Goal: Information Seeking & Learning: Learn about a topic

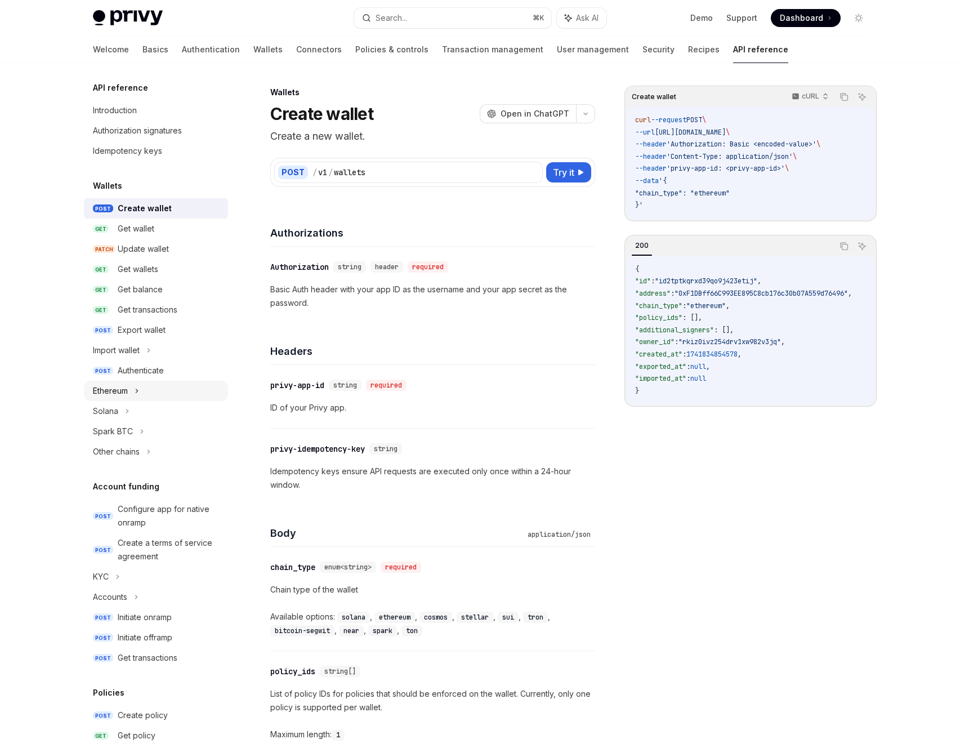
click at [132, 389] on div "Ethereum" at bounding box center [156, 391] width 144 height 20
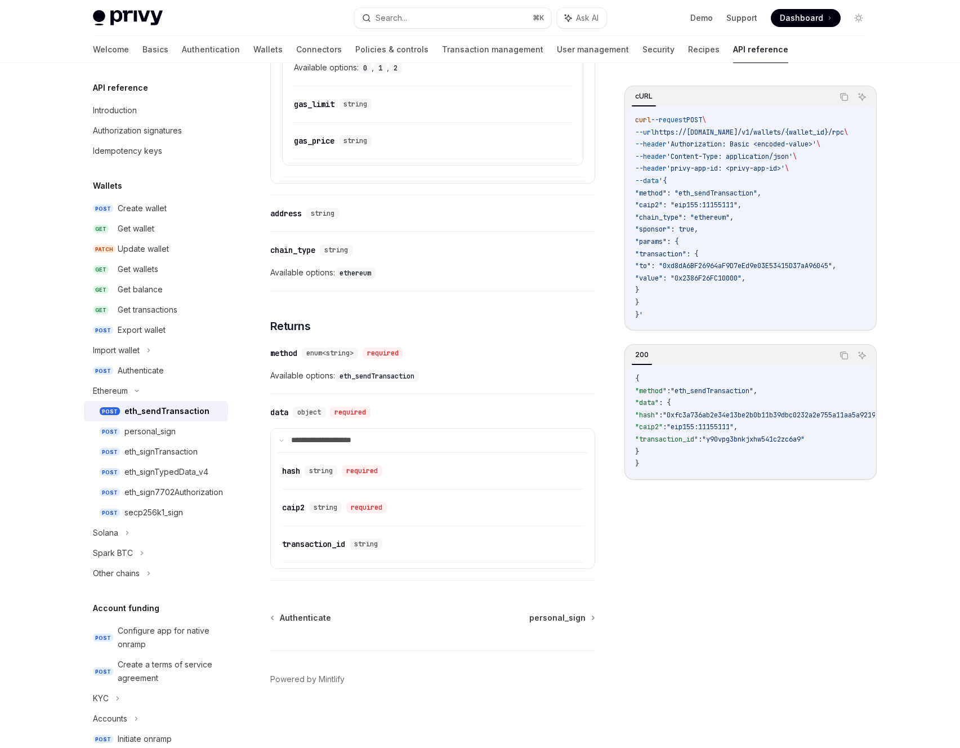
click at [733, 51] on link "API reference" at bounding box center [760, 49] width 55 height 27
type textarea "*"
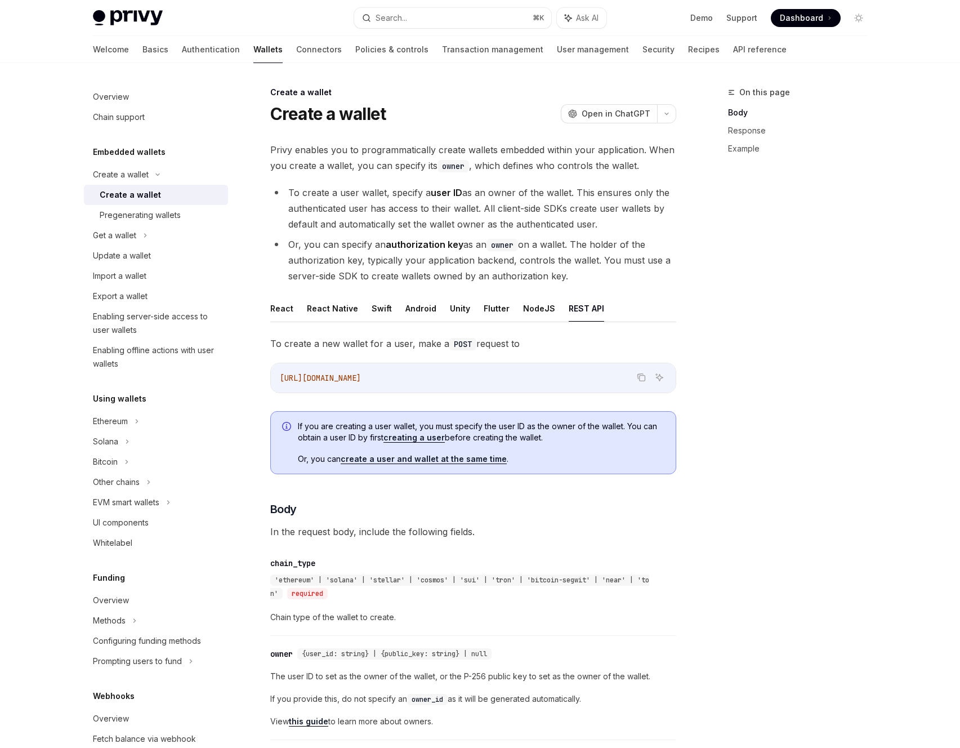
scroll to position [426, 0]
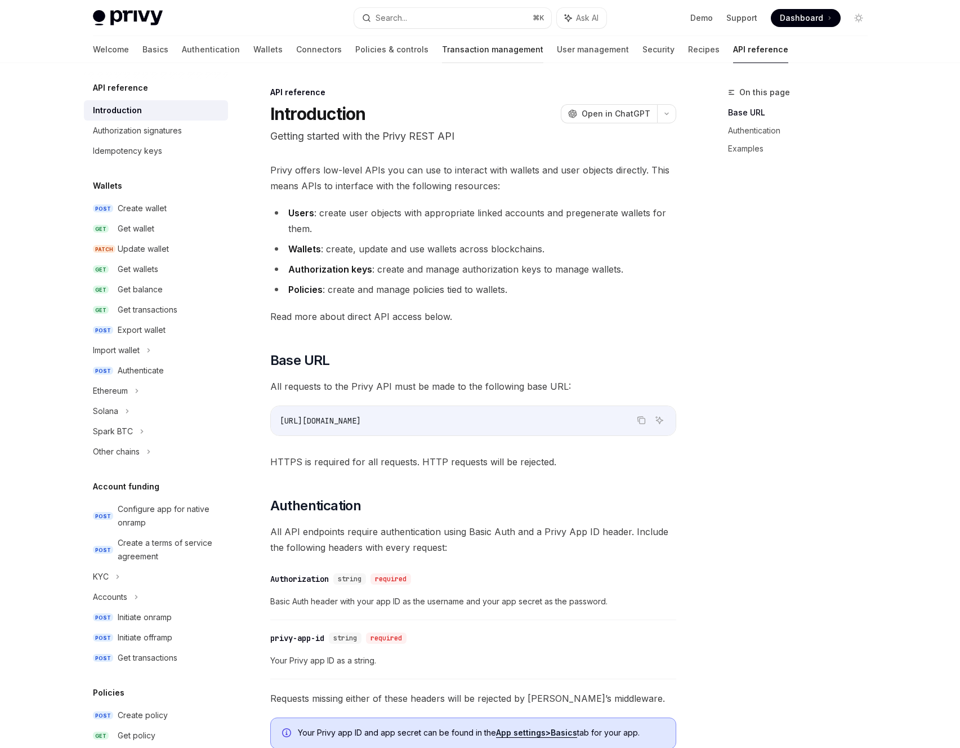
click at [442, 57] on link "Transaction management" at bounding box center [492, 49] width 101 height 27
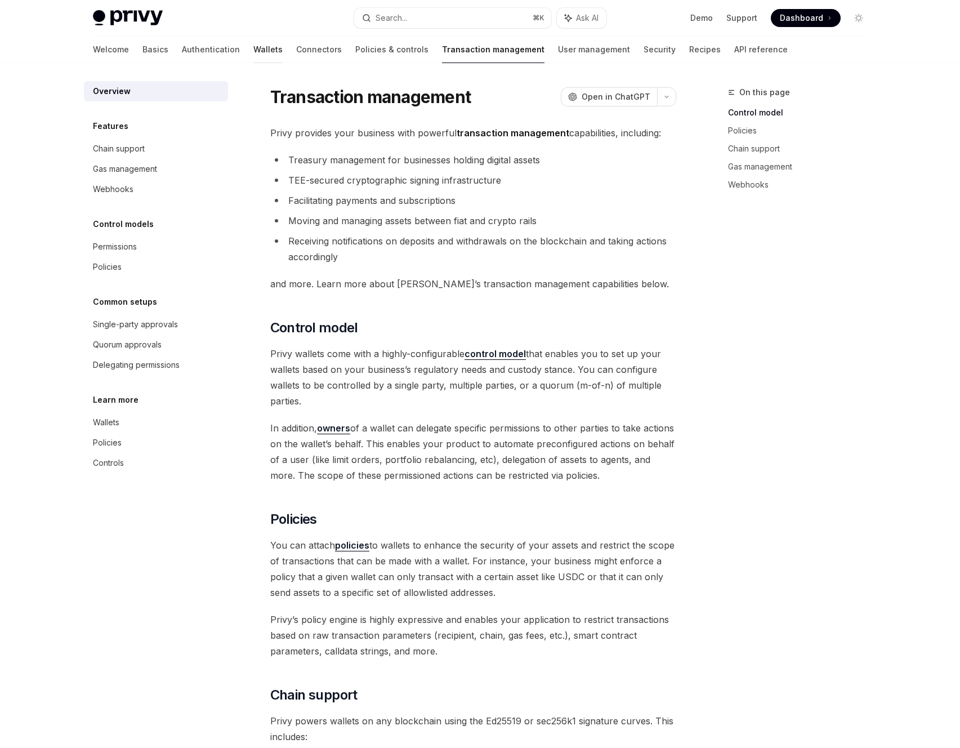
click at [253, 57] on link "Wallets" at bounding box center [267, 49] width 29 height 27
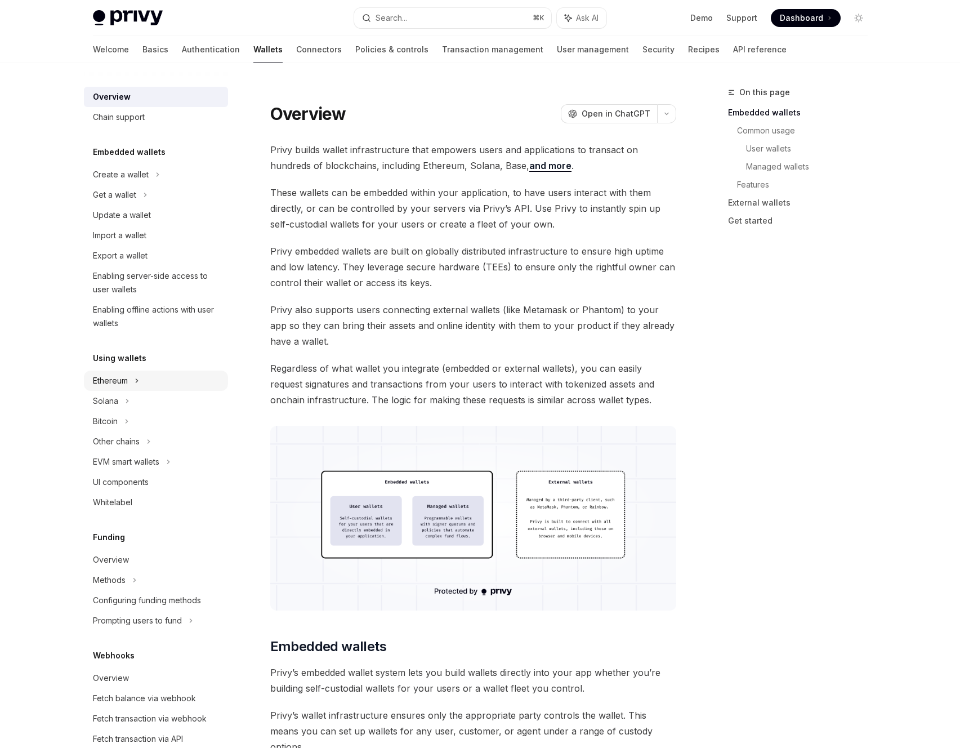
click at [129, 185] on div "Ethereum" at bounding box center [156, 174] width 144 height 20
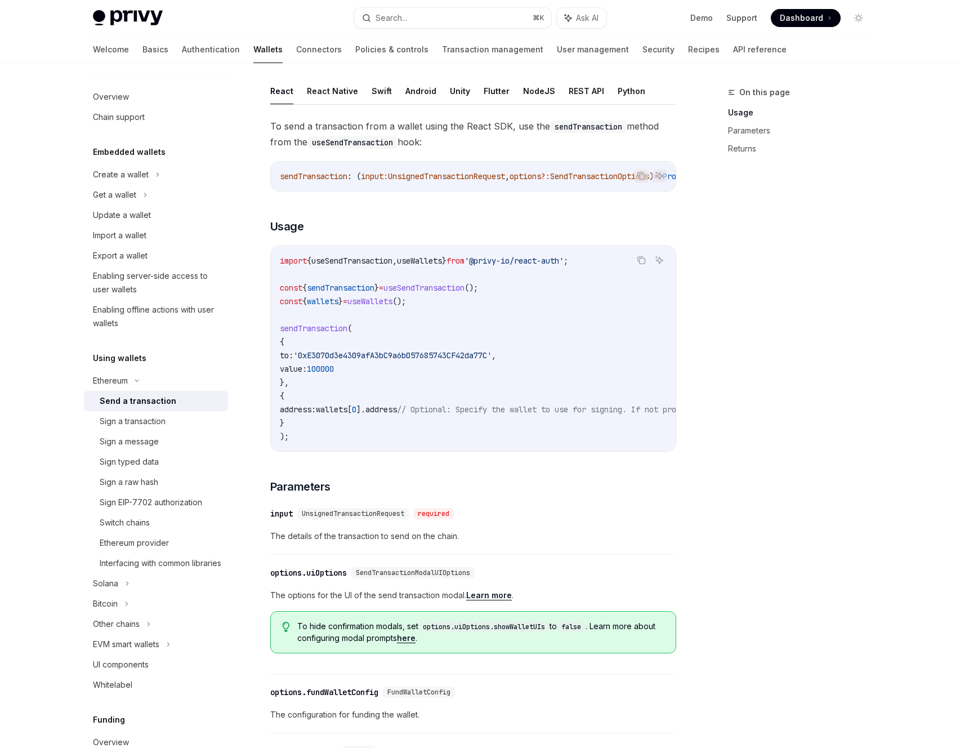
scroll to position [273, 0]
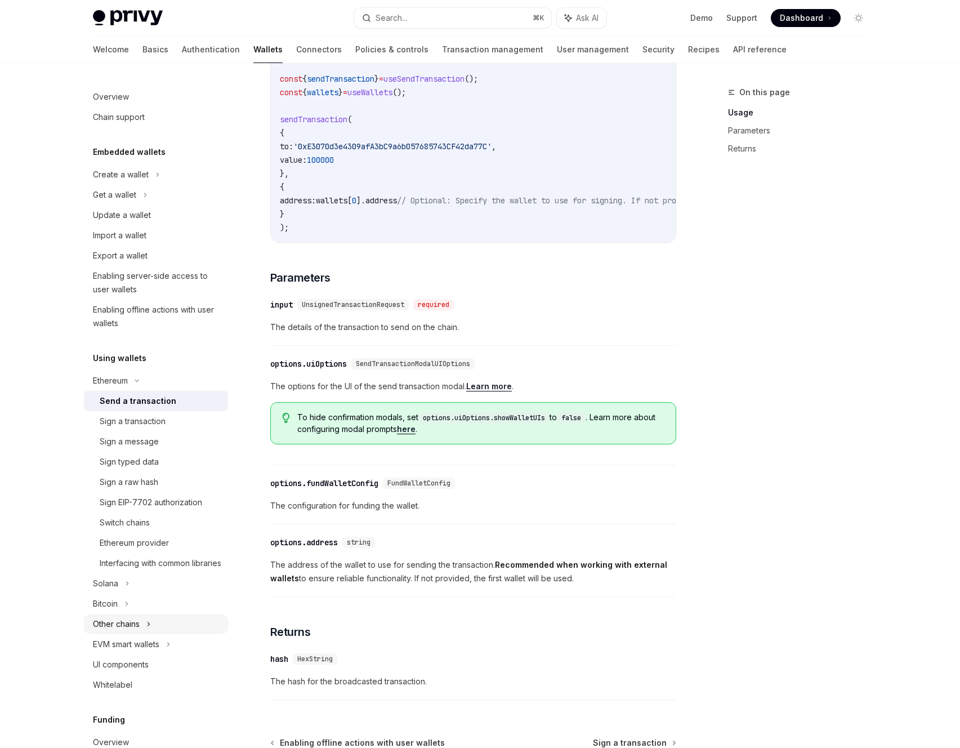
click at [159, 634] on div "Other chains" at bounding box center [156, 624] width 144 height 20
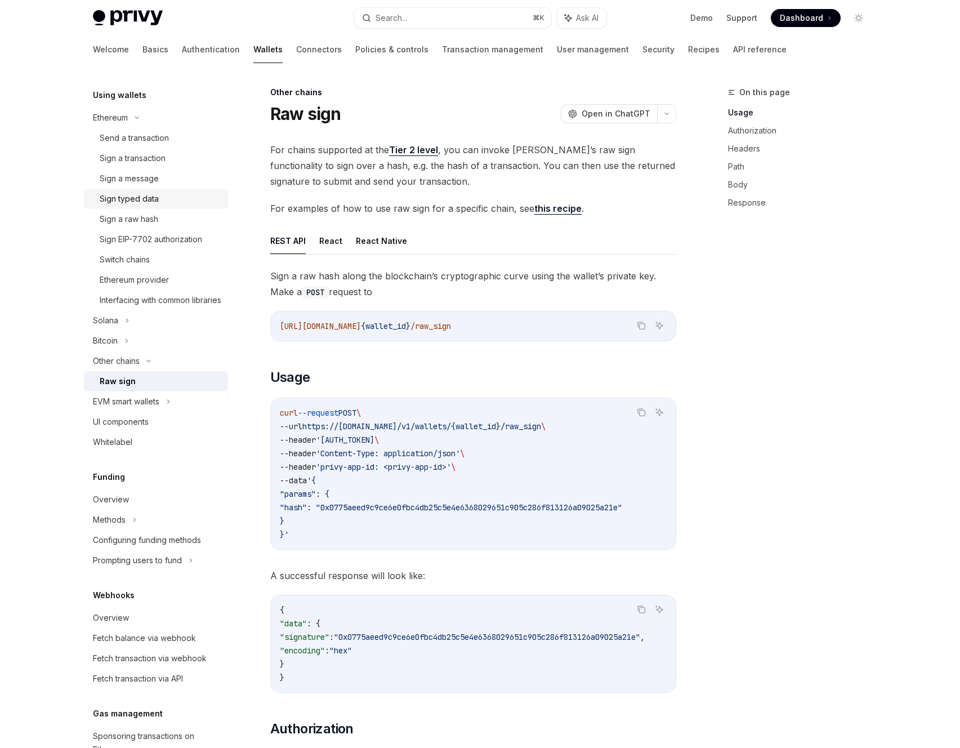
scroll to position [258, 0]
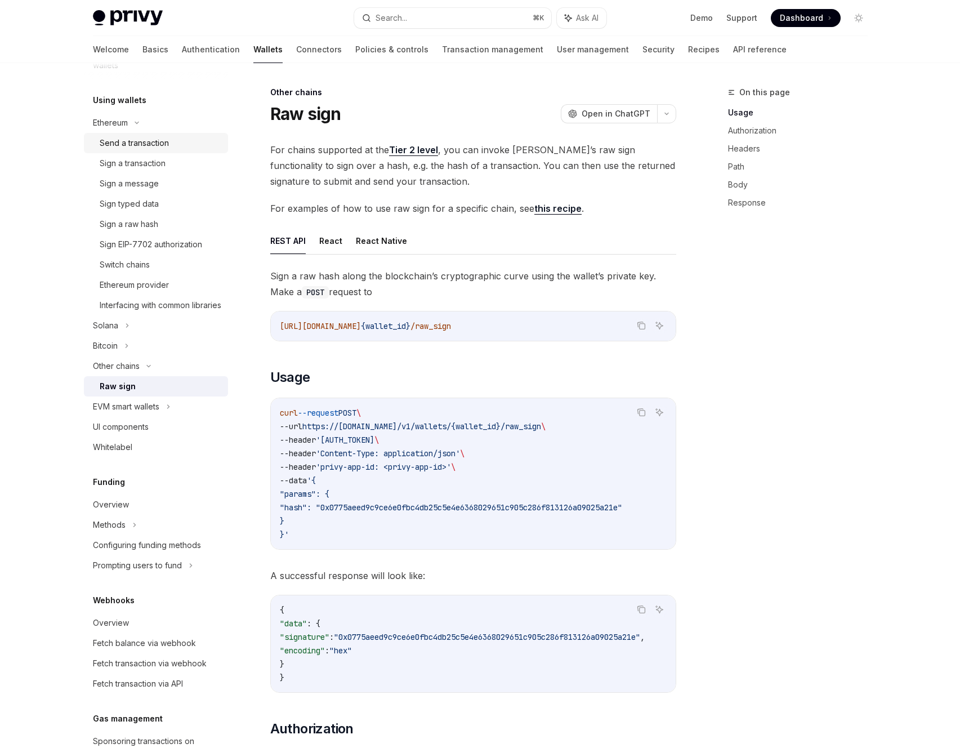
click at [163, 148] on div "Send a transaction" at bounding box center [134, 143] width 69 height 14
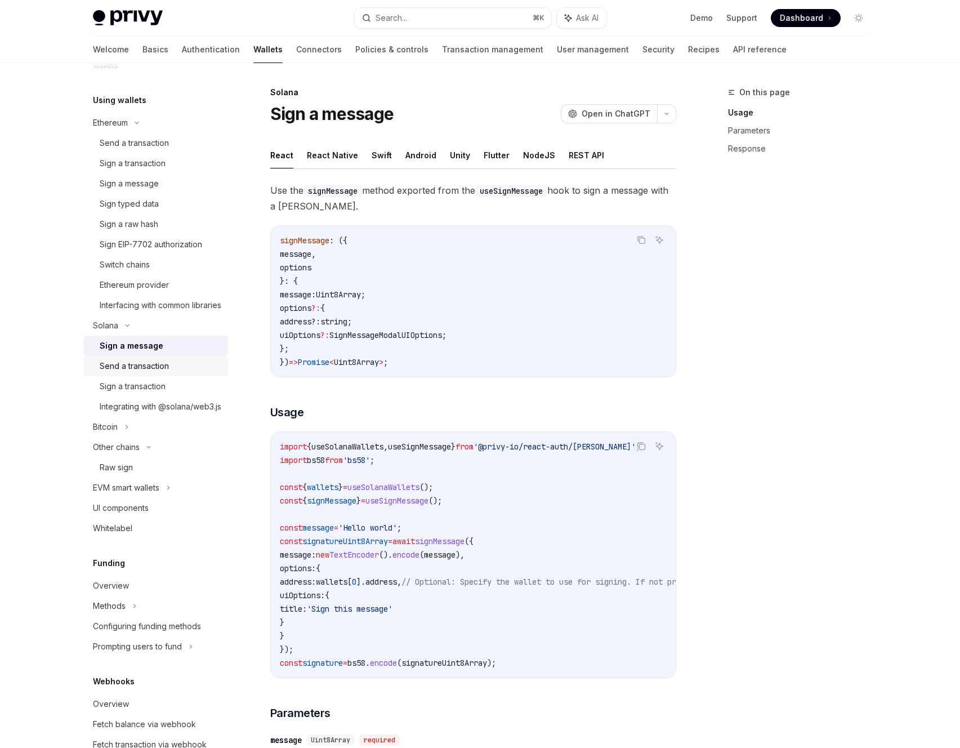
click at [177, 370] on link "Send a transaction" at bounding box center [156, 366] width 144 height 20
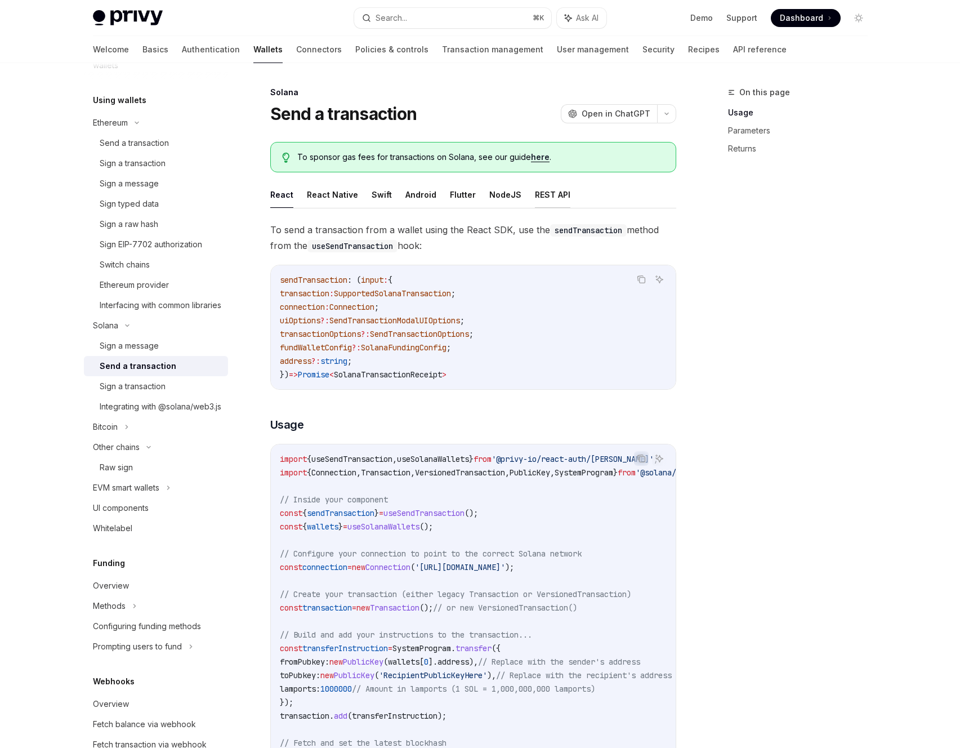
click at [548, 203] on button "REST API" at bounding box center [552, 194] width 35 height 26
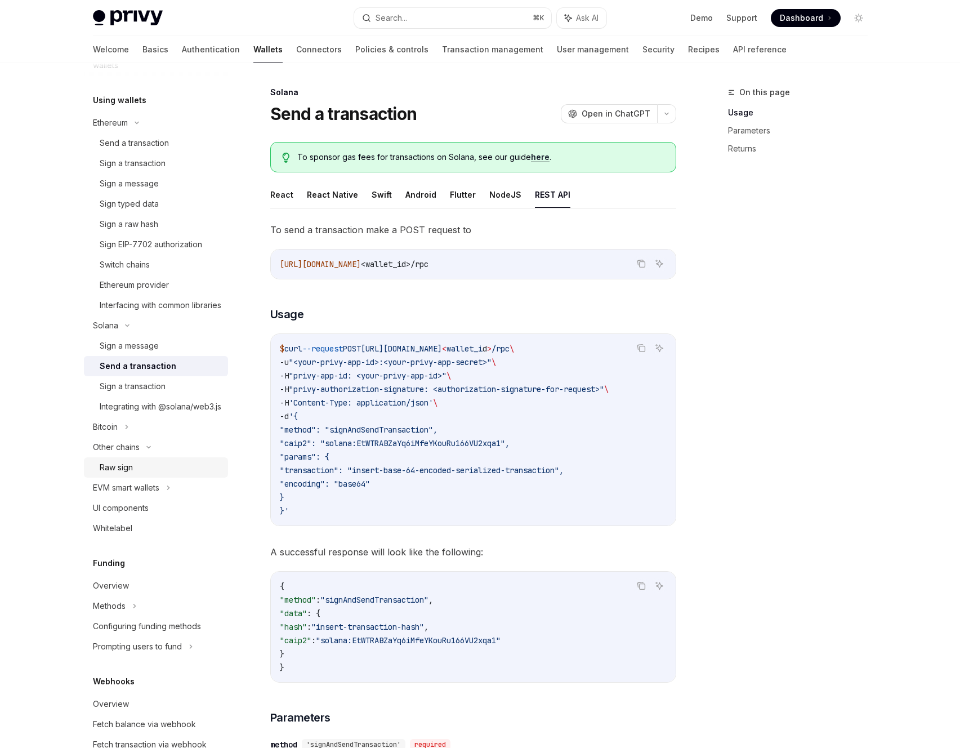
click at [152, 474] on div "Raw sign" at bounding box center [161, 468] width 122 height 14
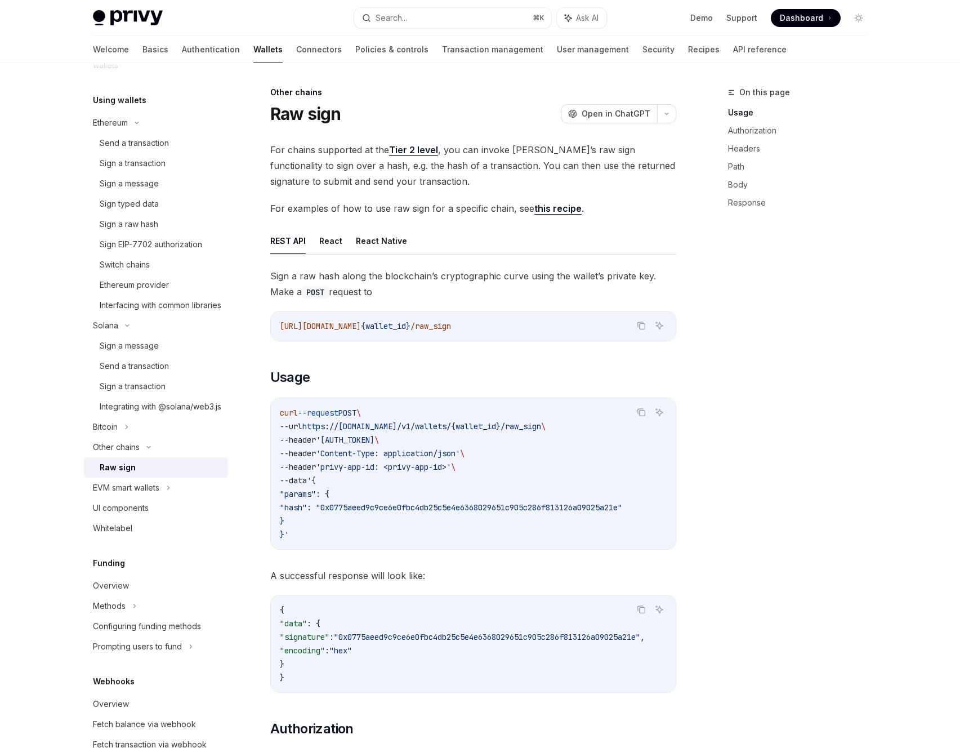
click at [420, 160] on span "For chains supported at the Tier 2 level , you can invoke Privy’s raw sign func…" at bounding box center [473, 165] width 406 height 47
click at [421, 153] on link "Tier 2 level" at bounding box center [413, 150] width 49 height 12
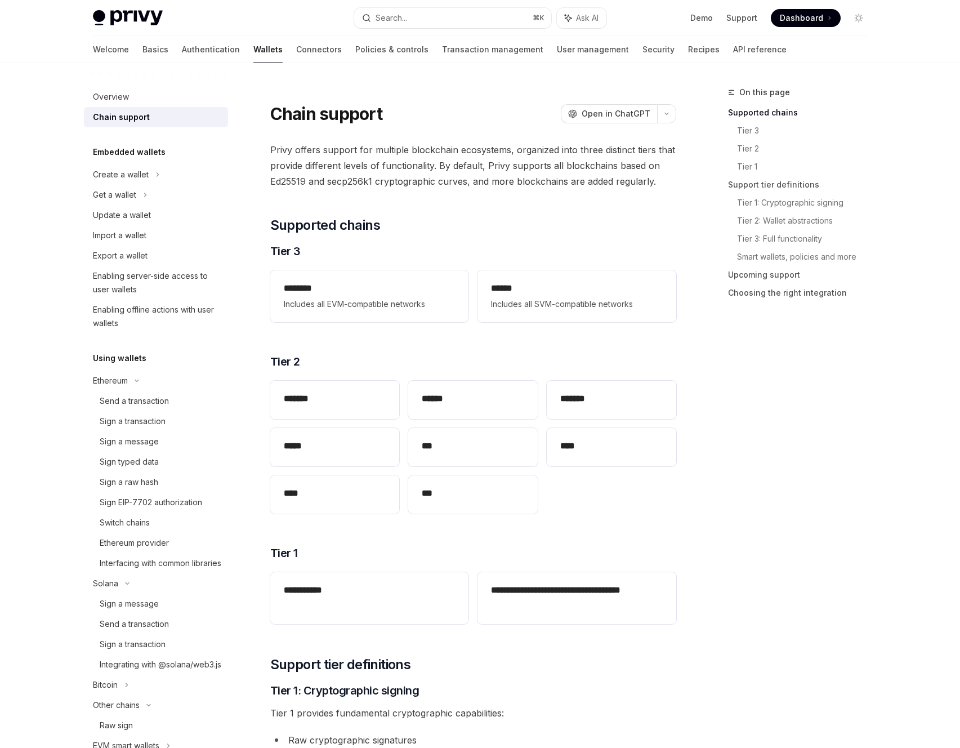
click at [797, 20] on span "Dashboard" at bounding box center [801, 17] width 43 height 11
click at [185, 187] on div "Get a wallet" at bounding box center [156, 195] width 144 height 20
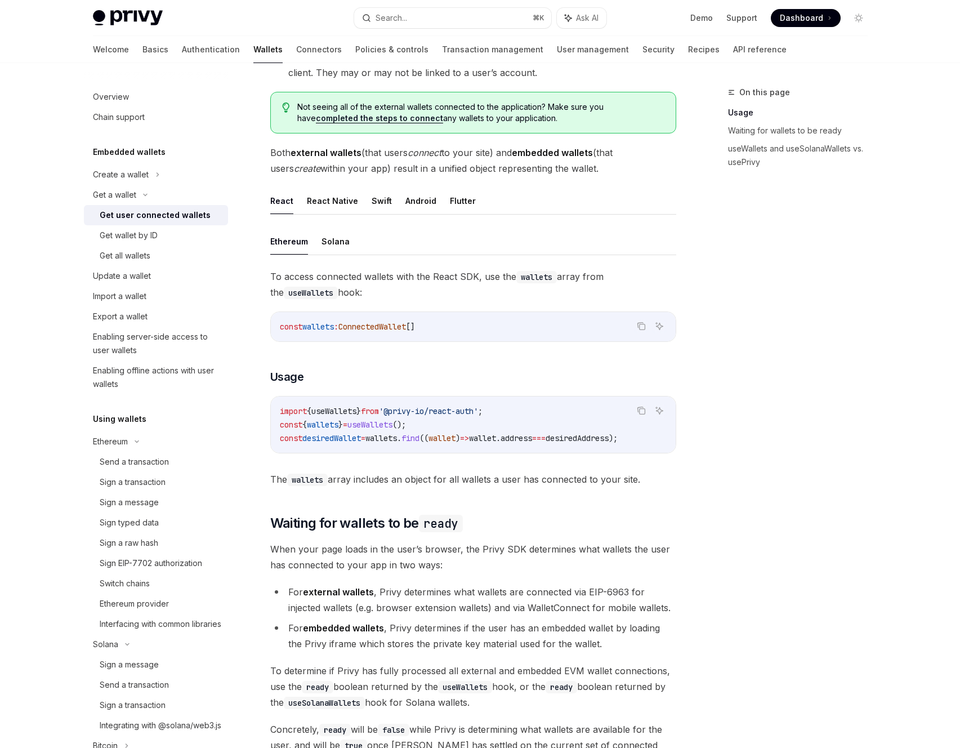
scroll to position [264, 0]
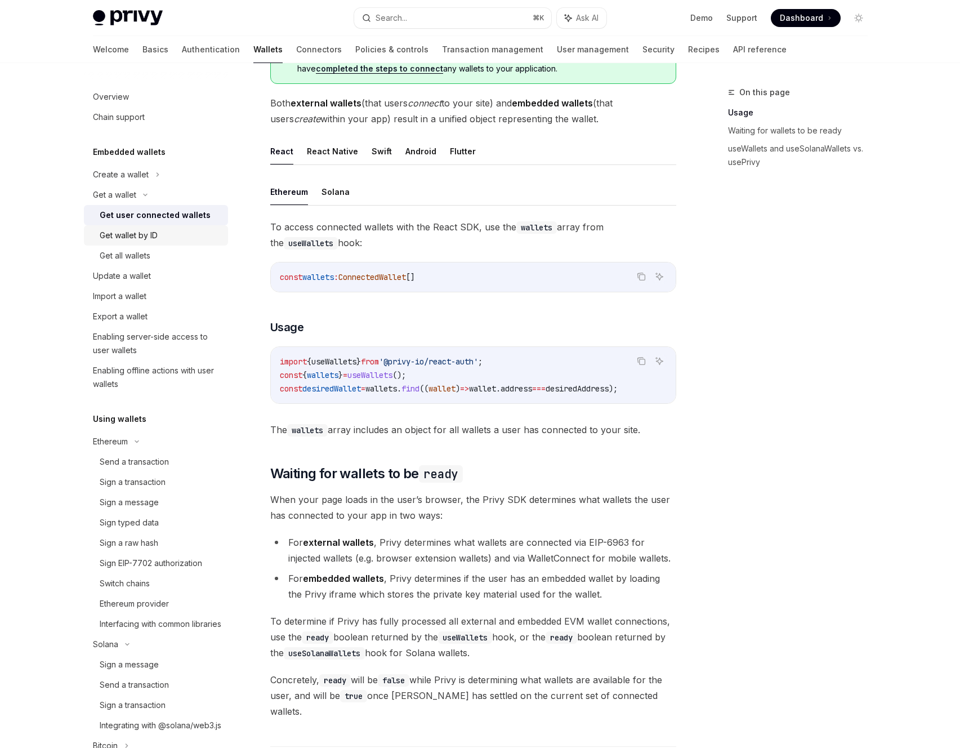
click at [151, 231] on div "Get wallet by ID" at bounding box center [129, 236] width 58 height 14
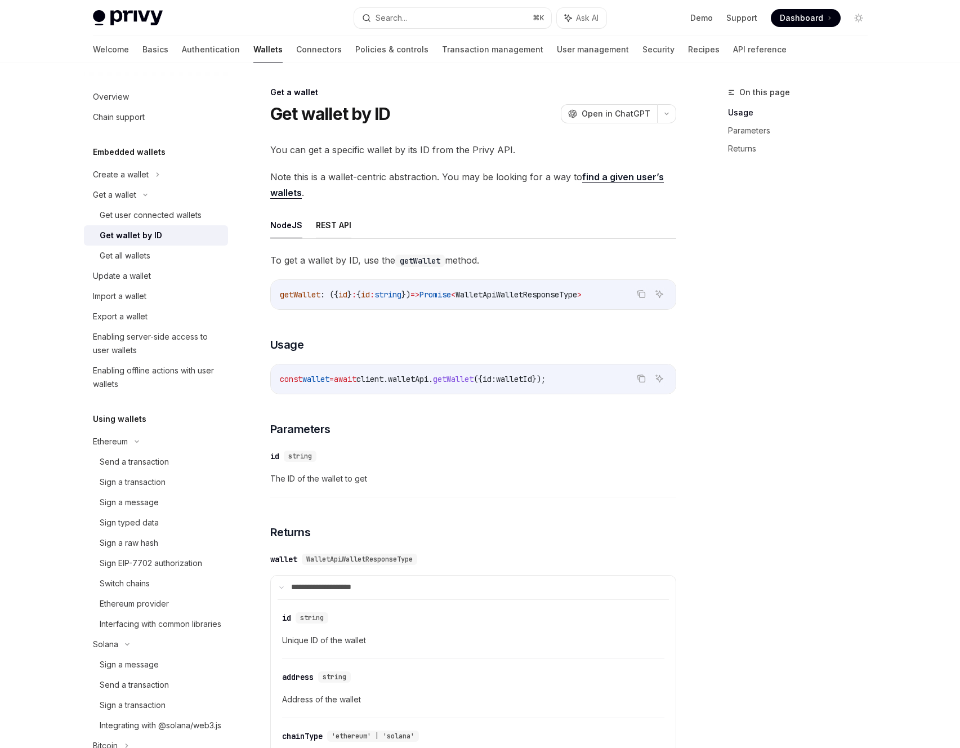
click at [329, 225] on button "REST API" at bounding box center [333, 225] width 35 height 26
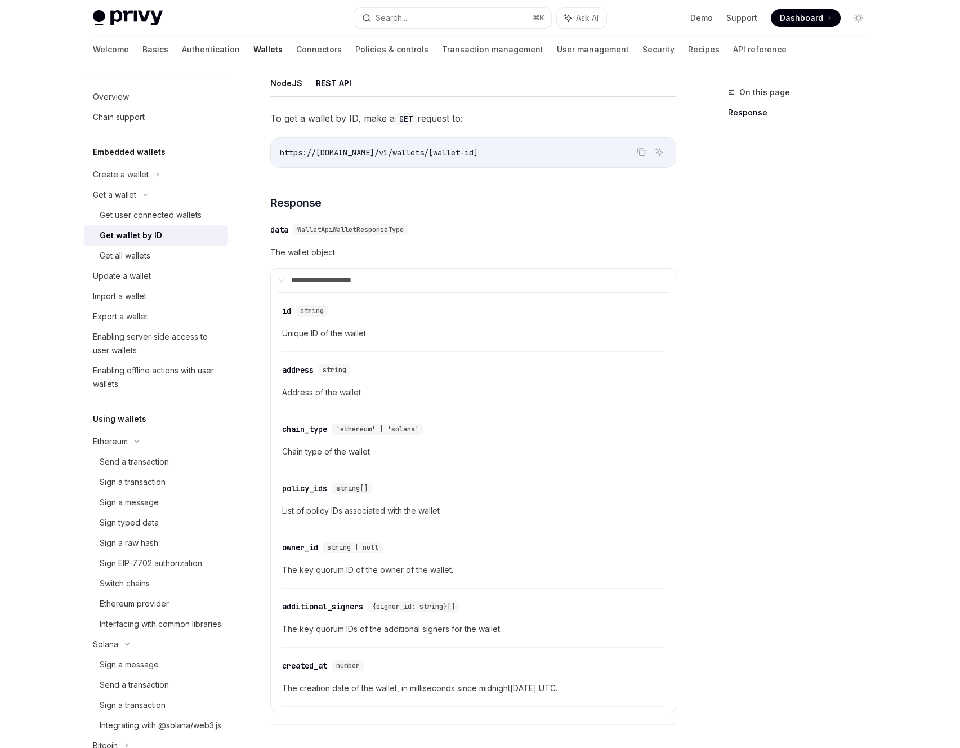
scroll to position [128, 0]
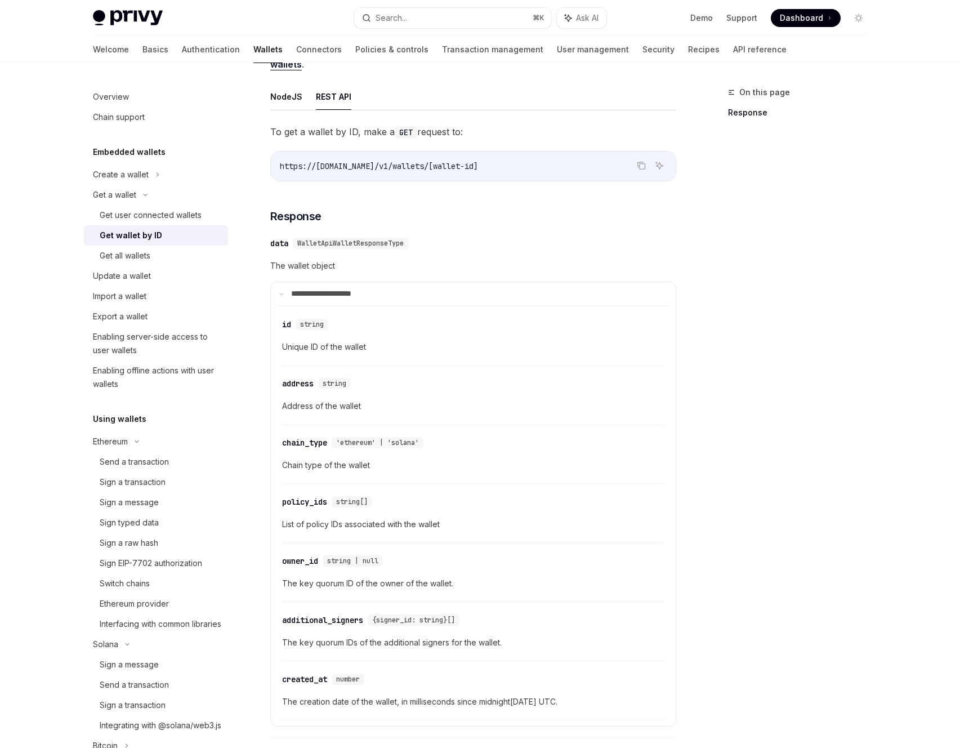
click at [706, 65] on div "**********" at bounding box center [480, 423] width 793 height 976
click at [733, 55] on link "API reference" at bounding box center [759, 49] width 53 height 27
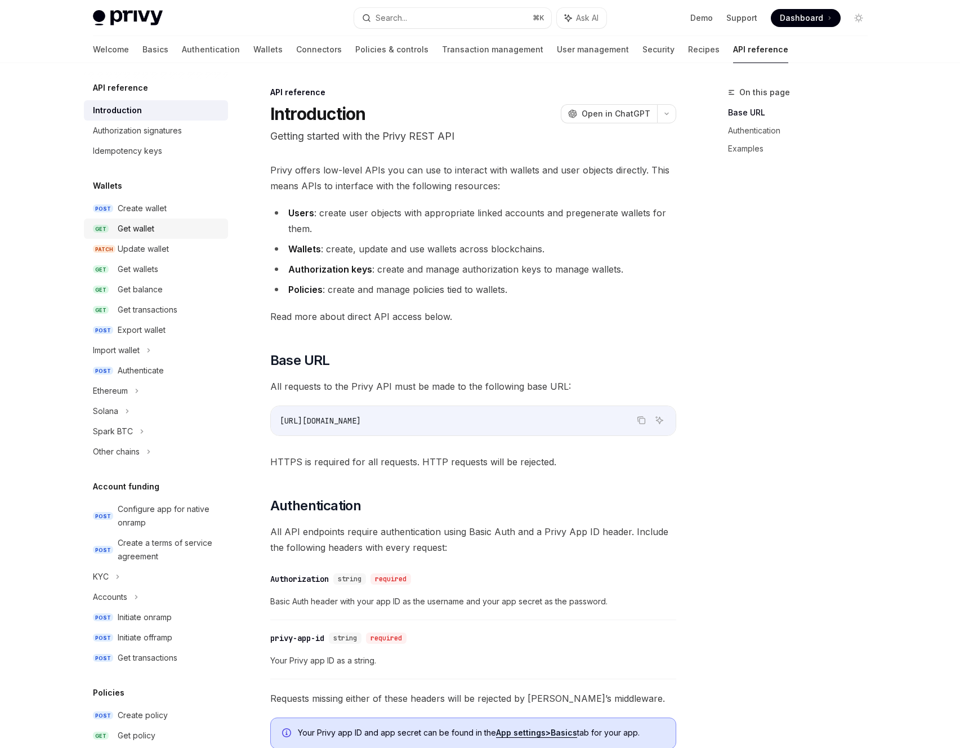
click at [141, 233] on div "Get wallet" at bounding box center [136, 229] width 37 height 14
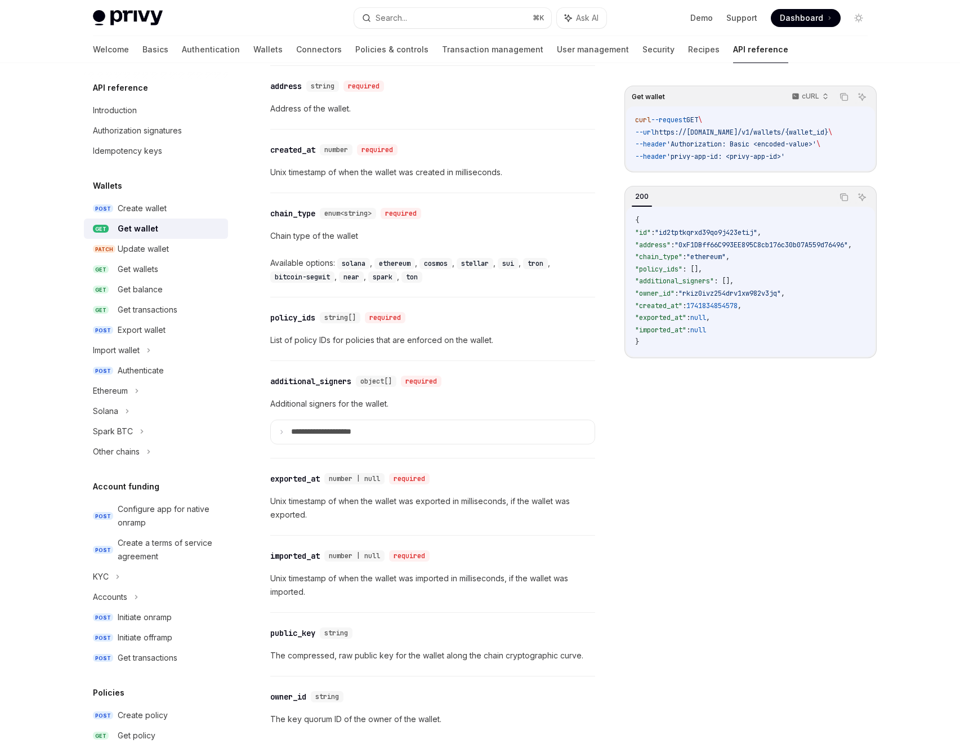
scroll to position [771, 0]
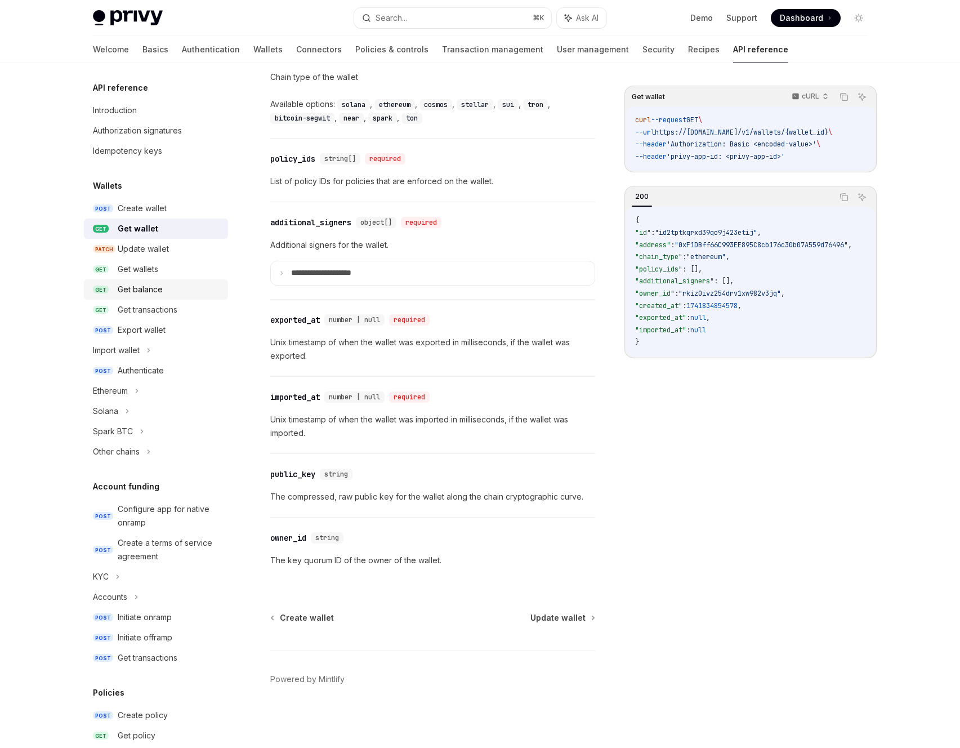
click at [137, 279] on link "GET Get balance" at bounding box center [156, 289] width 144 height 20
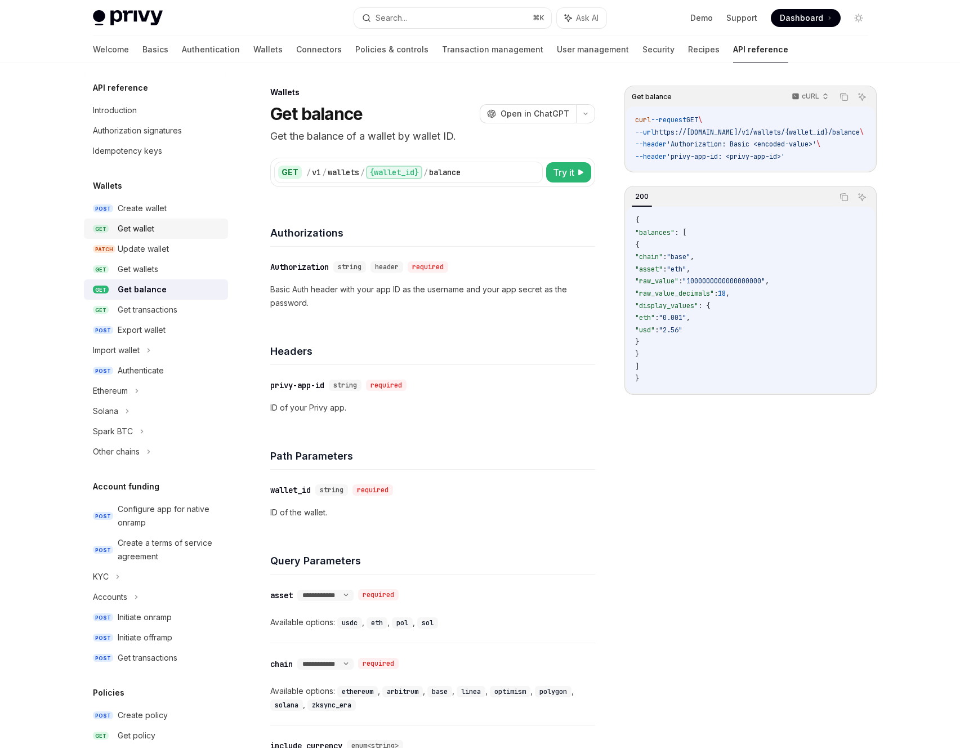
click at [150, 224] on div "Get wallet" at bounding box center [136, 229] width 37 height 14
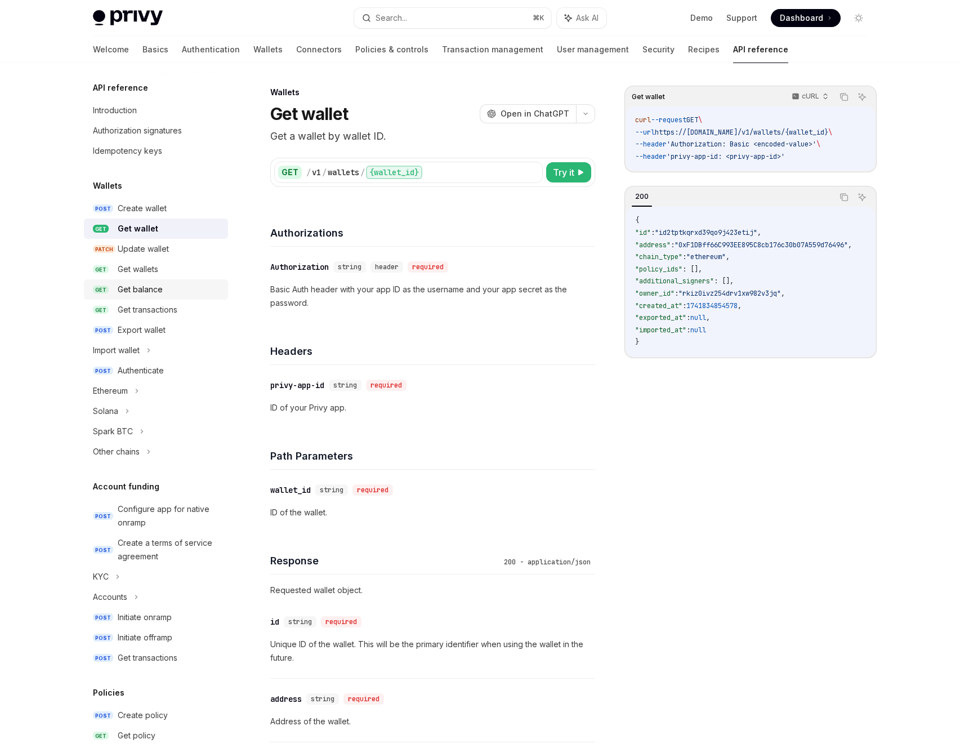
click at [151, 288] on div "Get balance" at bounding box center [140, 290] width 45 height 14
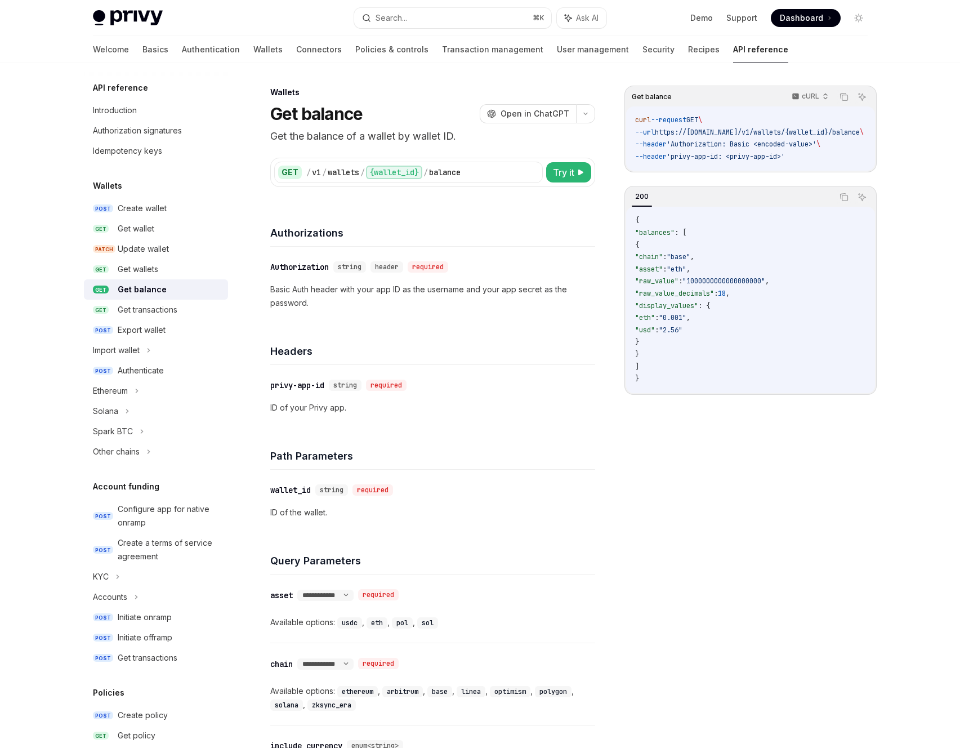
drag, startPoint x: 648, startPoint y: 252, endPoint x: 711, endPoint y: 342, distance: 109.2
click at [711, 342] on code "{ "balances" : [ { "chain" : "base" , "asset" : "eth" , "raw_value" : "10000000…" at bounding box center [750, 300] width 231 height 170
copy code "{ "chain" : "base" , "asset" : "eth" , "raw_value" : "1000000000000000000" , "r…"
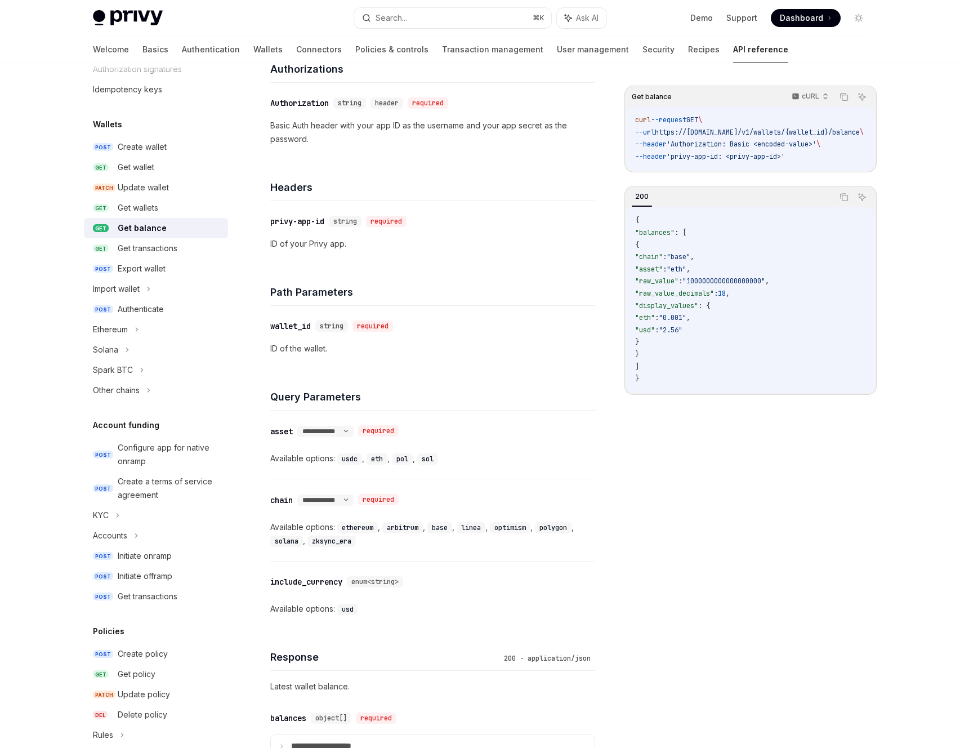
scroll to position [72, 0]
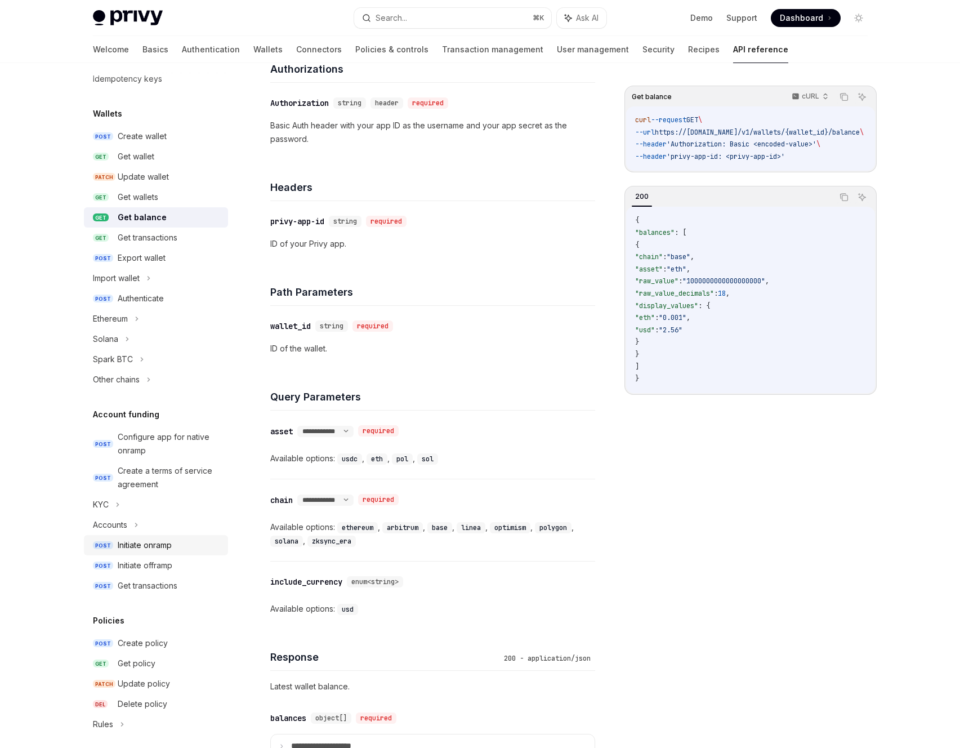
click at [162, 543] on div "Initiate onramp" at bounding box center [145, 545] width 54 height 14
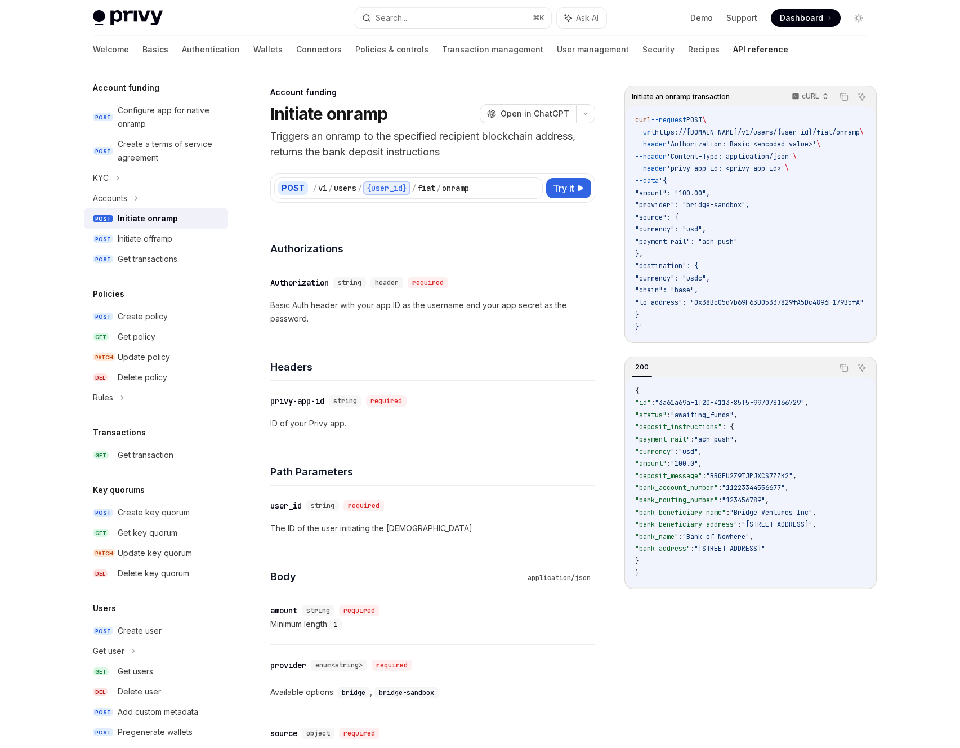
scroll to position [416, 0]
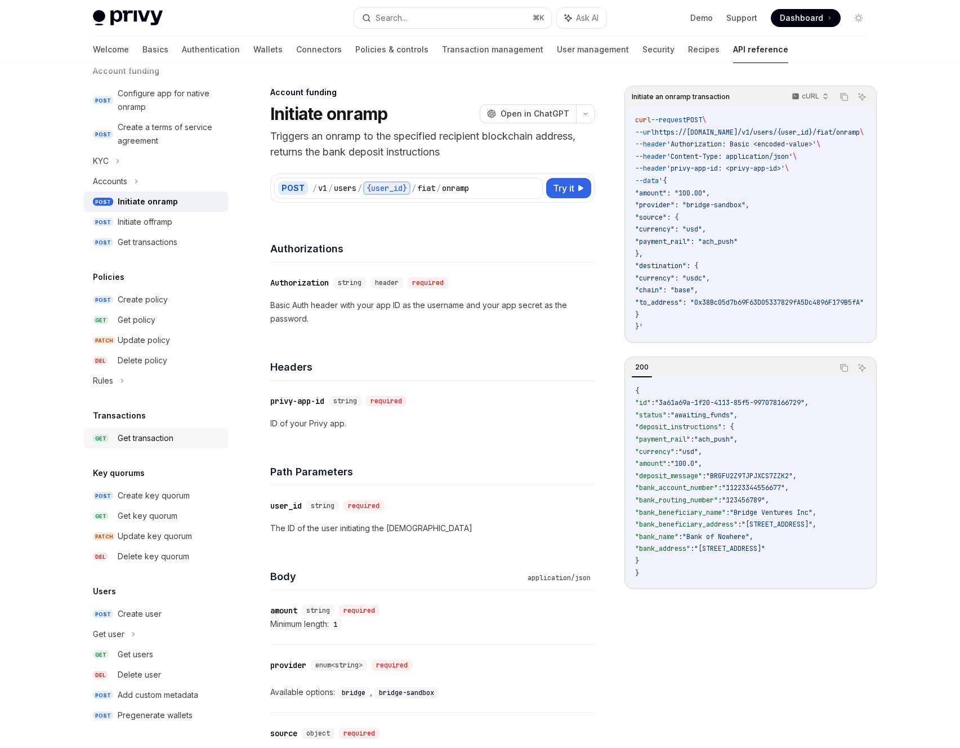
click at [150, 437] on div "Get transaction" at bounding box center [146, 438] width 56 height 14
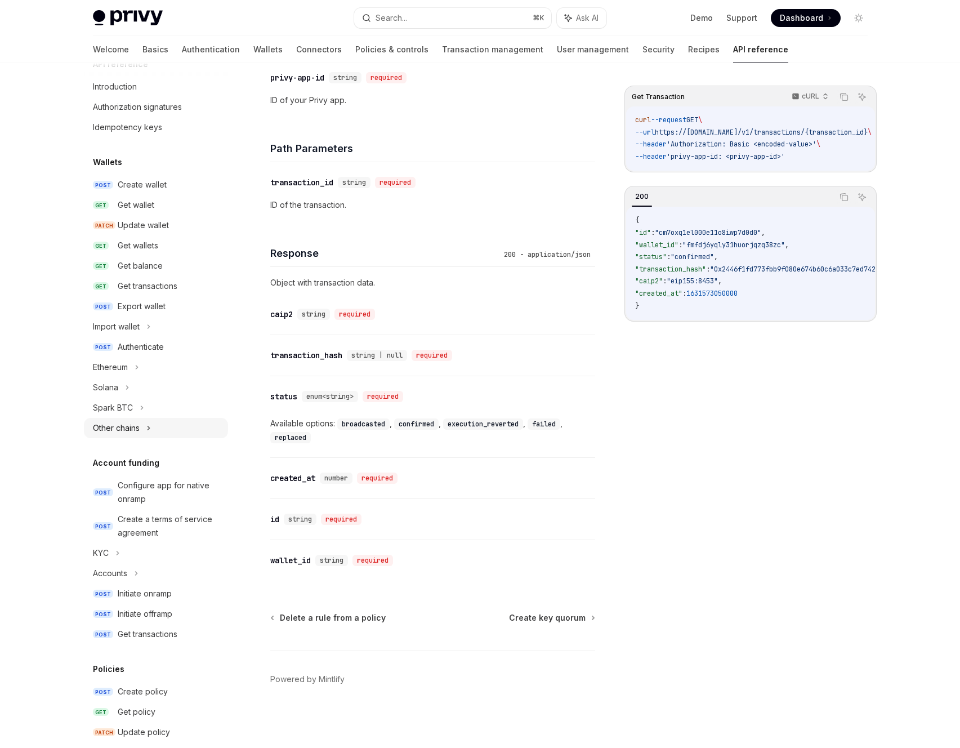
scroll to position [21, 0]
click at [137, 431] on div "Other chains" at bounding box center [116, 430] width 47 height 14
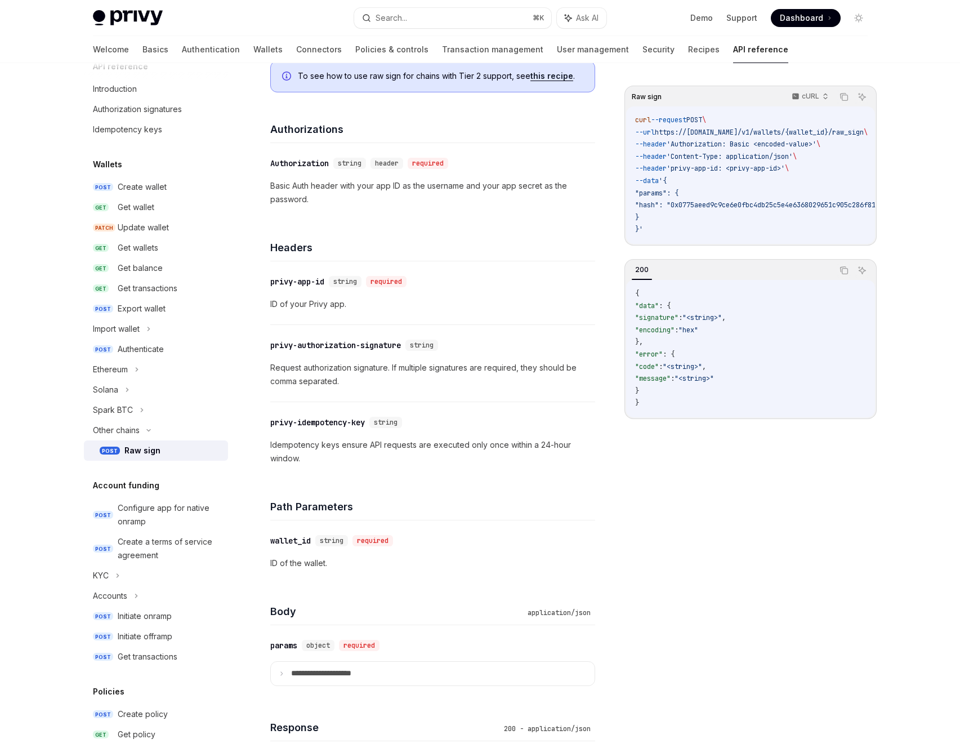
scroll to position [167, 0]
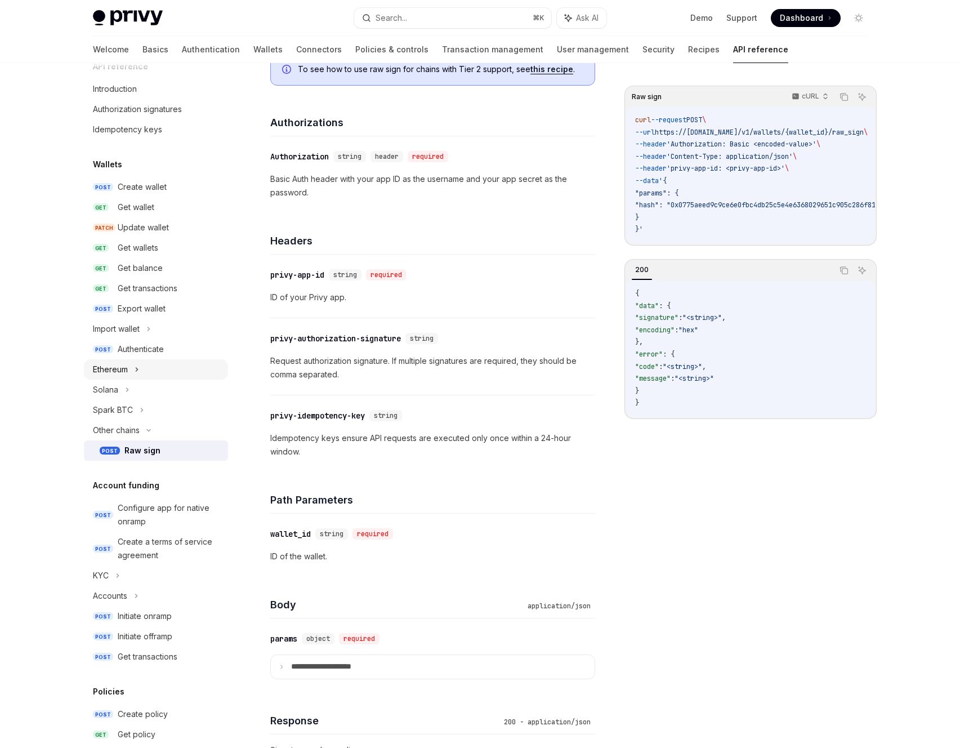
click at [112, 369] on div "Ethereum" at bounding box center [110, 370] width 35 height 14
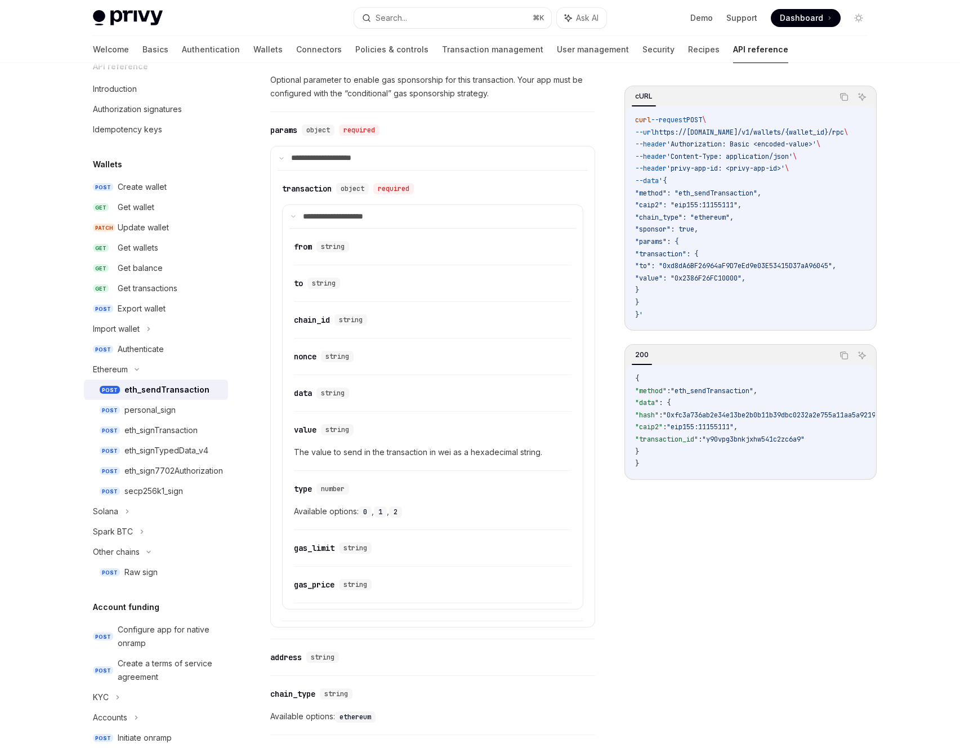
scroll to position [470, 0]
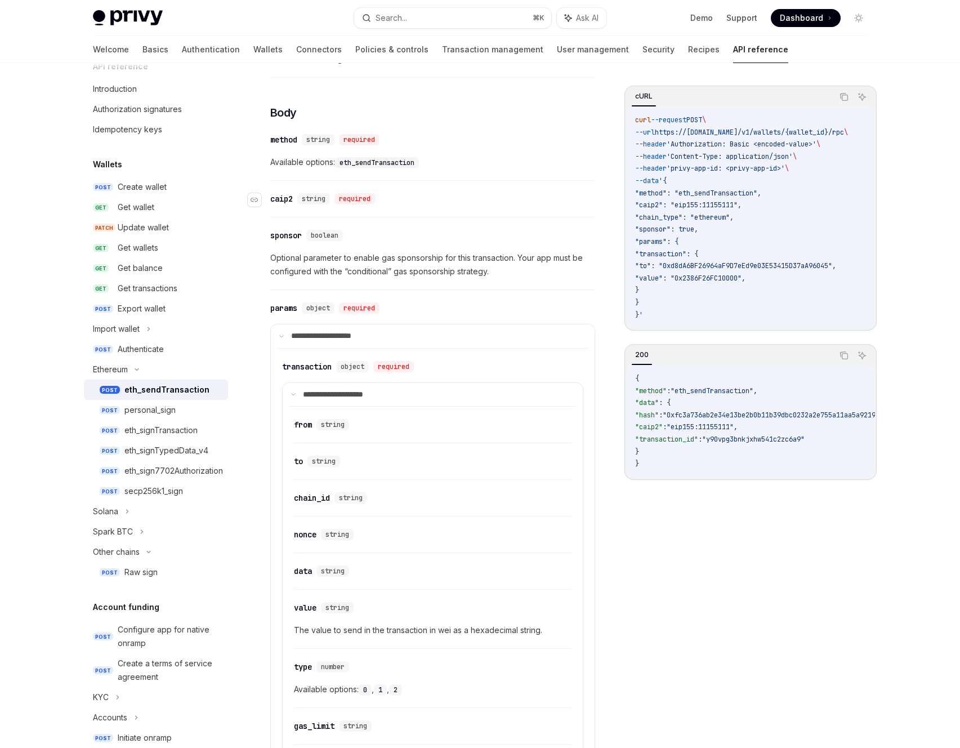
click at [281, 200] on div "caip2" at bounding box center [281, 198] width 23 height 11
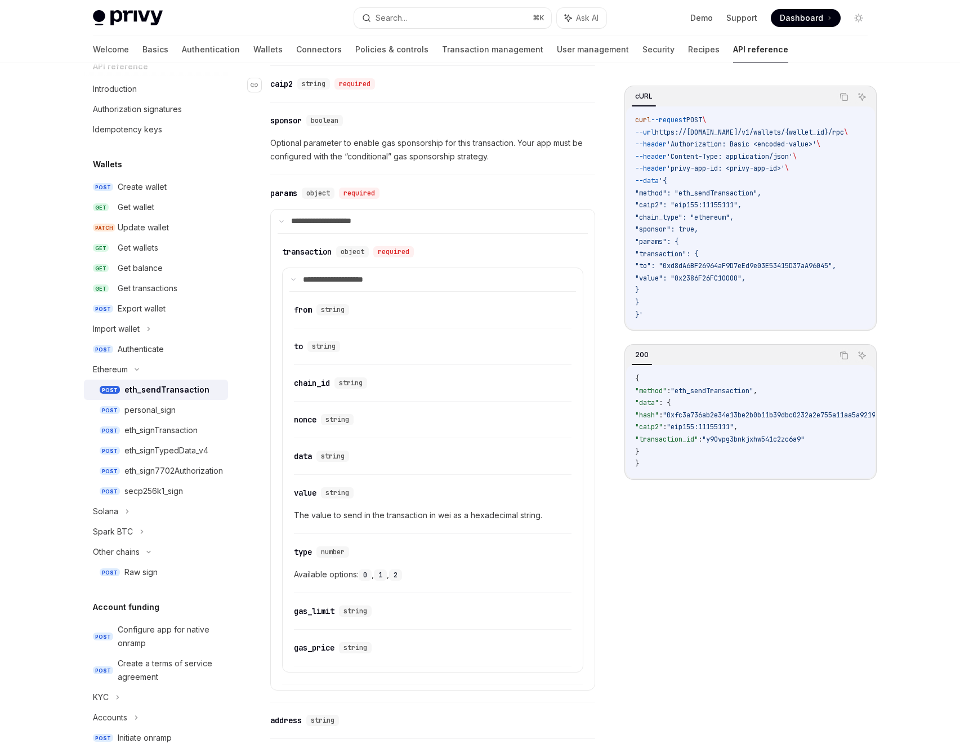
scroll to position [588, 0]
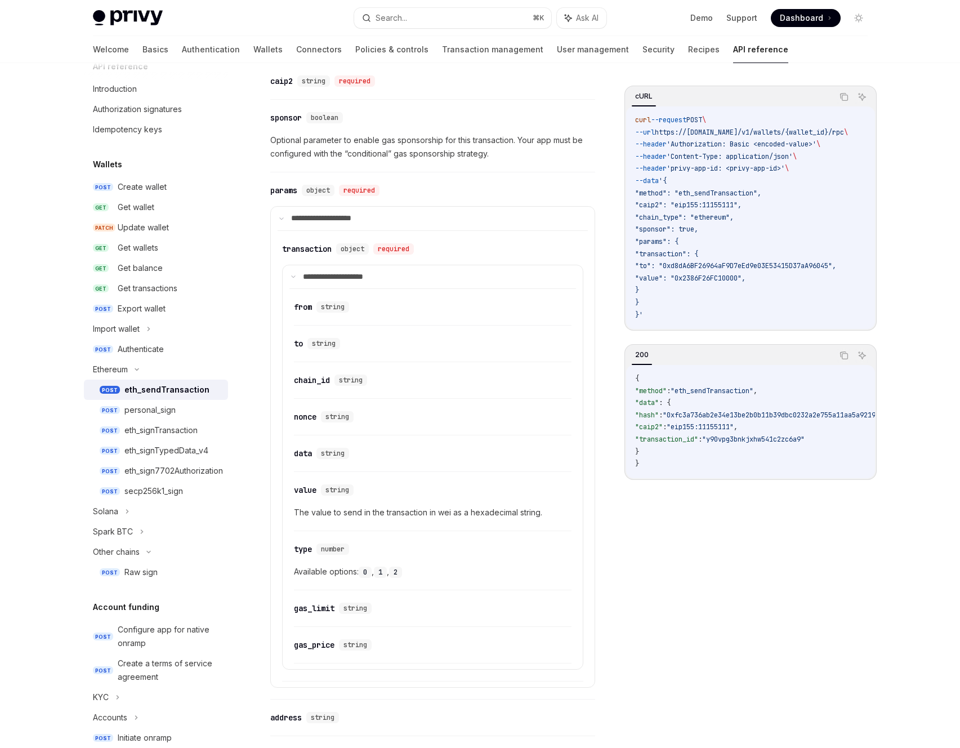
drag, startPoint x: 677, startPoint y: 181, endPoint x: 707, endPoint y: 236, distance: 62.2
click at [706, 240] on code "curl --request POST \ --url https://api.privy.io/v1/wallets/{wallet_id}/rpc \ -…" at bounding box center [755, 217] width 240 height 207
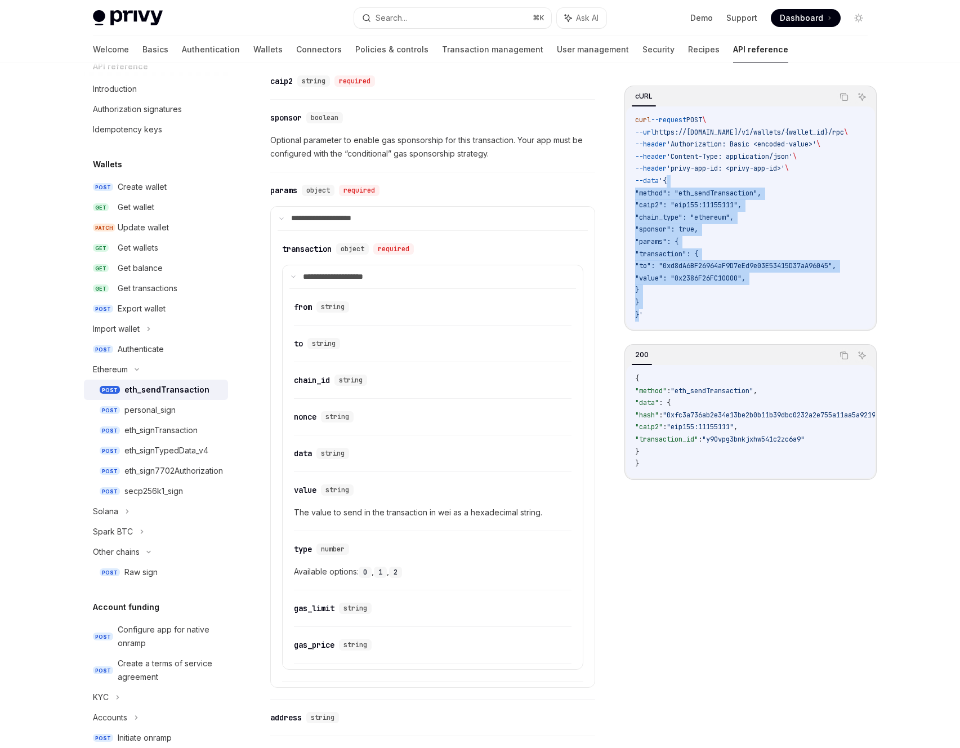
drag, startPoint x: 676, startPoint y: 178, endPoint x: 640, endPoint y: 318, distance: 143.5
click at [640, 318] on code "curl --request POST \ --url https://api.privy.io/v1/wallets/{wallet_id}/rpc \ -…" at bounding box center [755, 217] width 240 height 207
copy code "{ "method": "eth_sendTransaction", "caip2": "eip155:11155111", "chain_type": "e…"
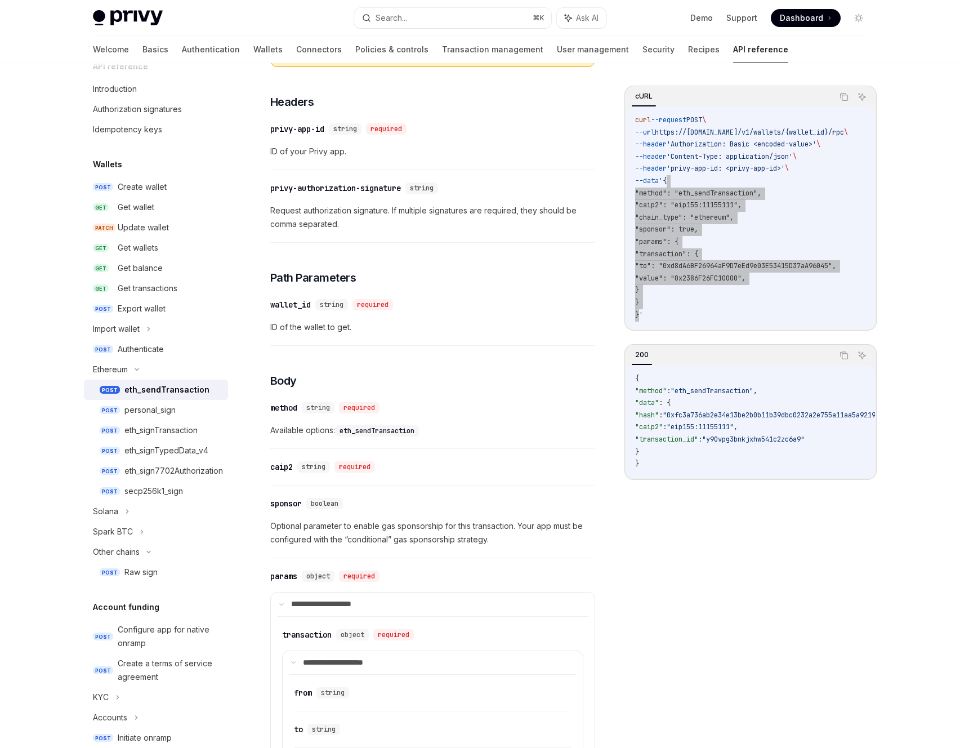
scroll to position [0, 0]
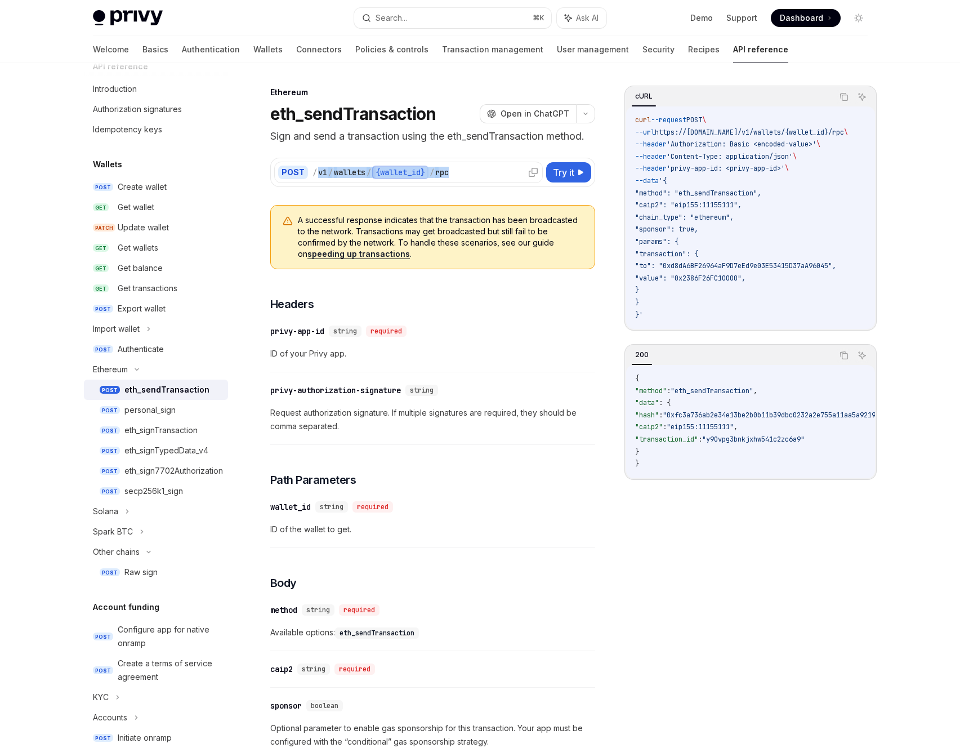
drag, startPoint x: 315, startPoint y: 172, endPoint x: 452, endPoint y: 177, distance: 136.9
click at [452, 177] on div "/ v1 / wallets / {wallet_id} / rpc" at bounding box center [425, 173] width 226 height 14
copy div "v1 / wallets / {wallet_id} / rpc"
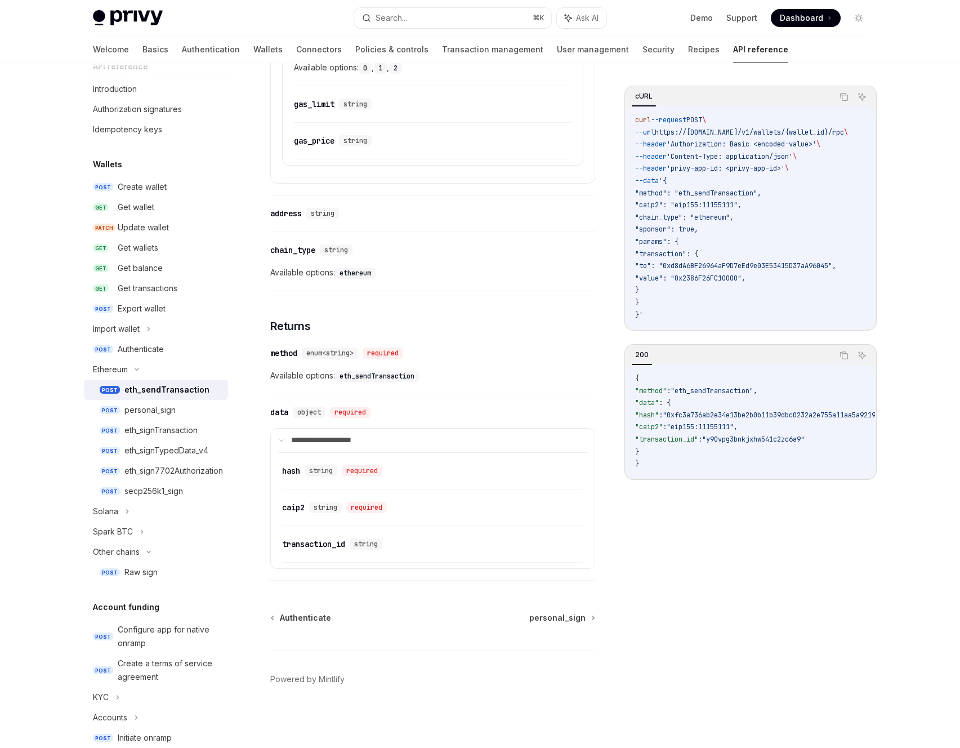
scroll to position [546, 0]
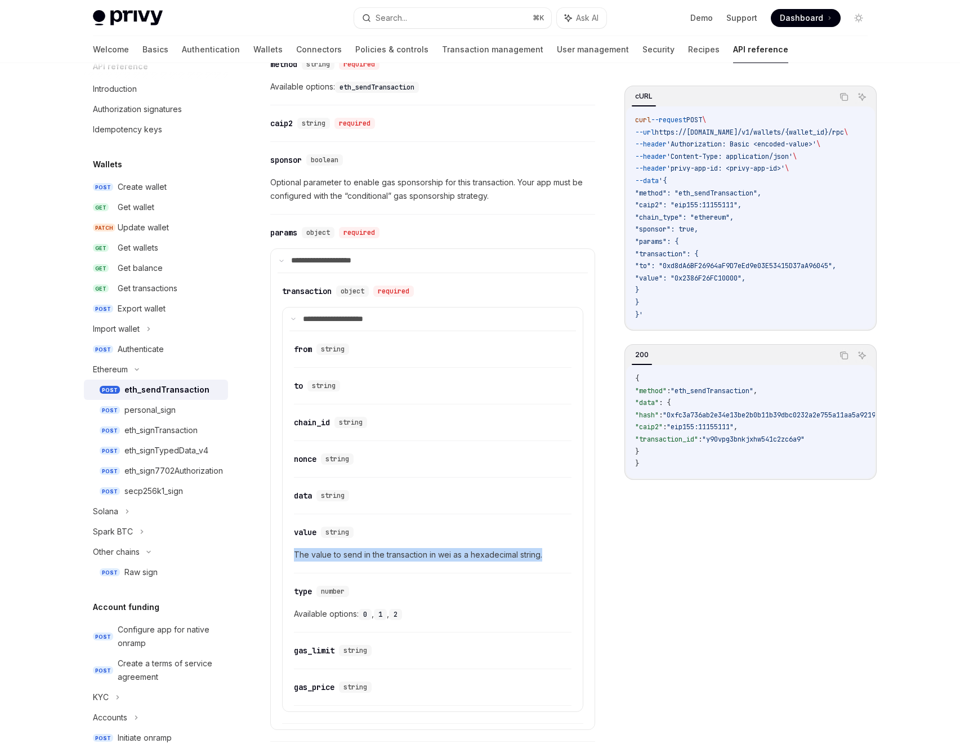
drag, startPoint x: 475, startPoint y: 556, endPoint x: 288, endPoint y: 557, distance: 187.5
click at [288, 557] on details "**********" at bounding box center [432, 509] width 301 height 405
copy span "The value to send in the transaction in wei as a hexadecimal string."
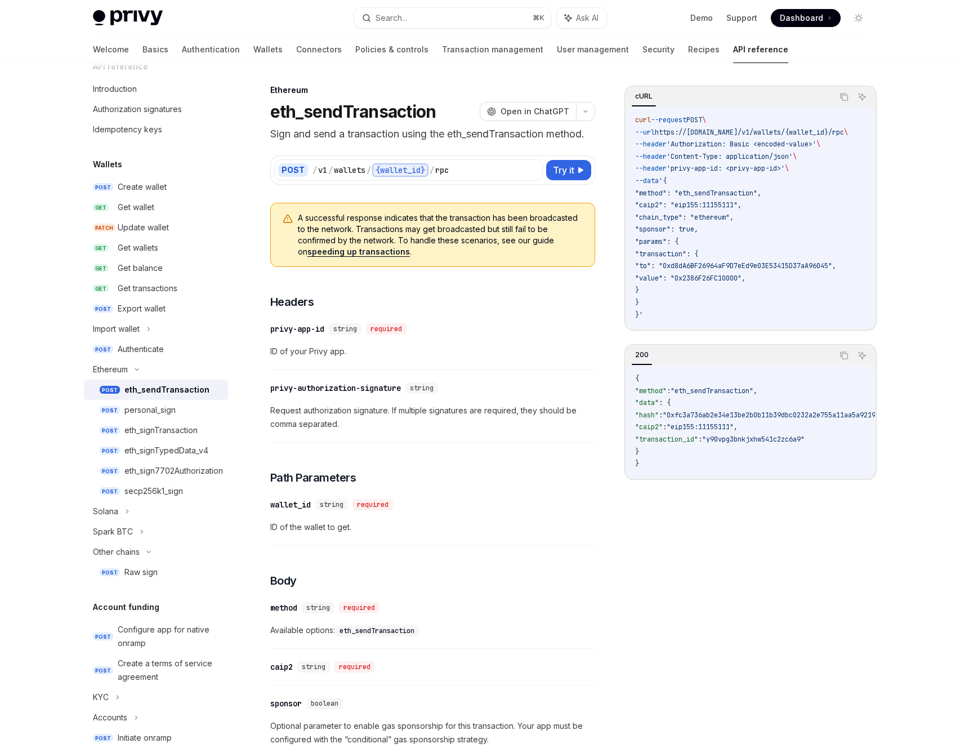
scroll to position [0, 0]
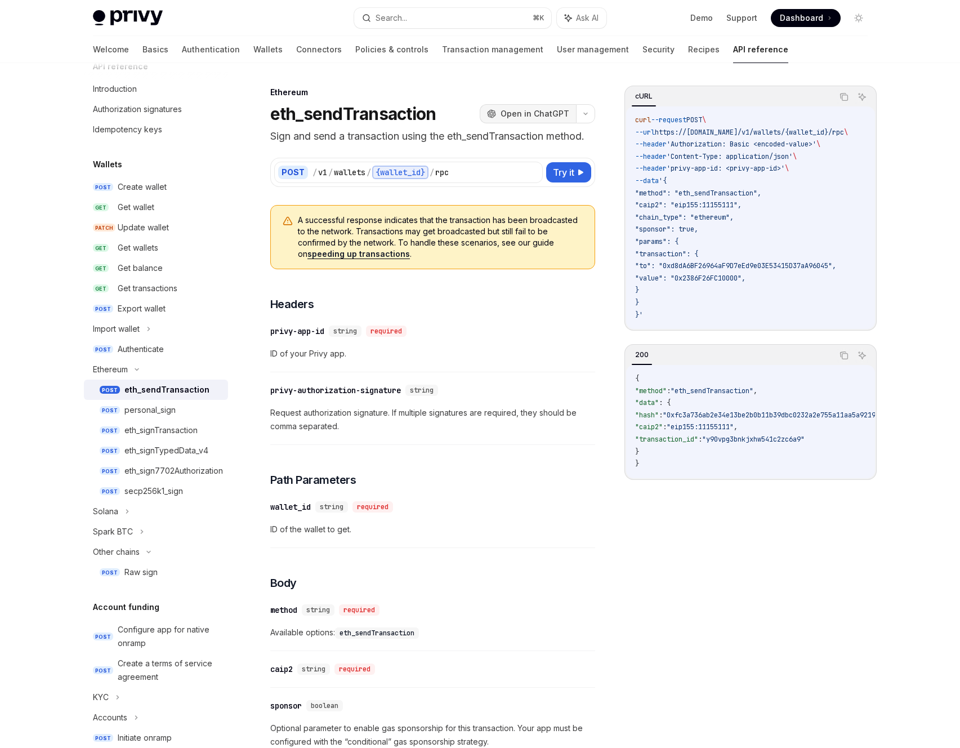
click at [545, 110] on span "Open in ChatGPT" at bounding box center [535, 113] width 69 height 11
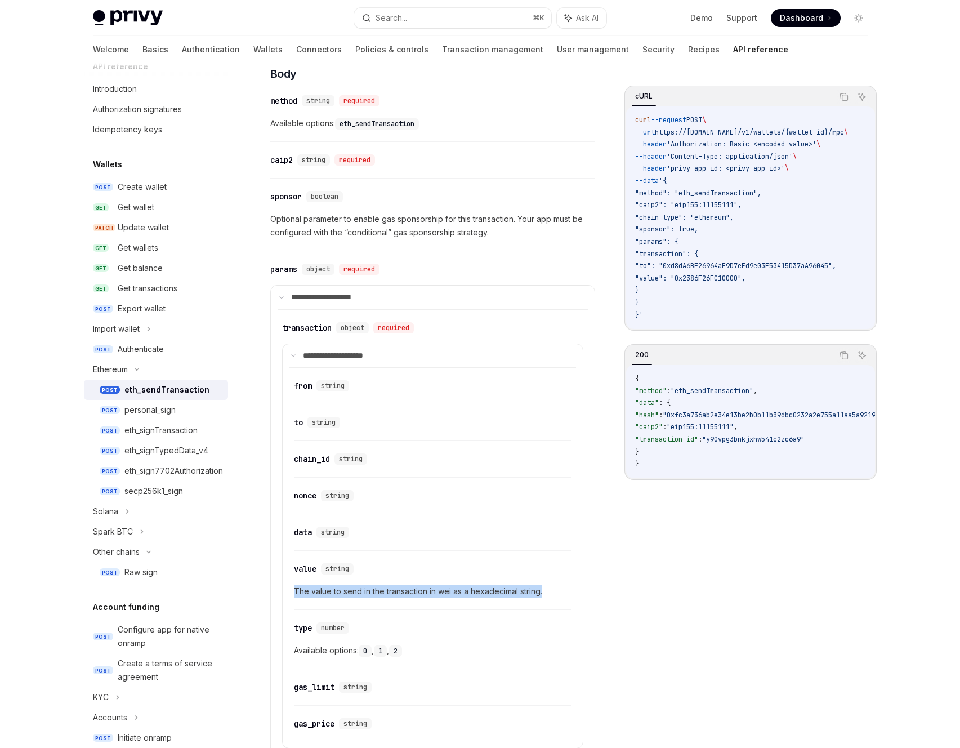
scroll to position [510, 0]
click at [149, 531] on div "Spark BTC" at bounding box center [156, 531] width 144 height 20
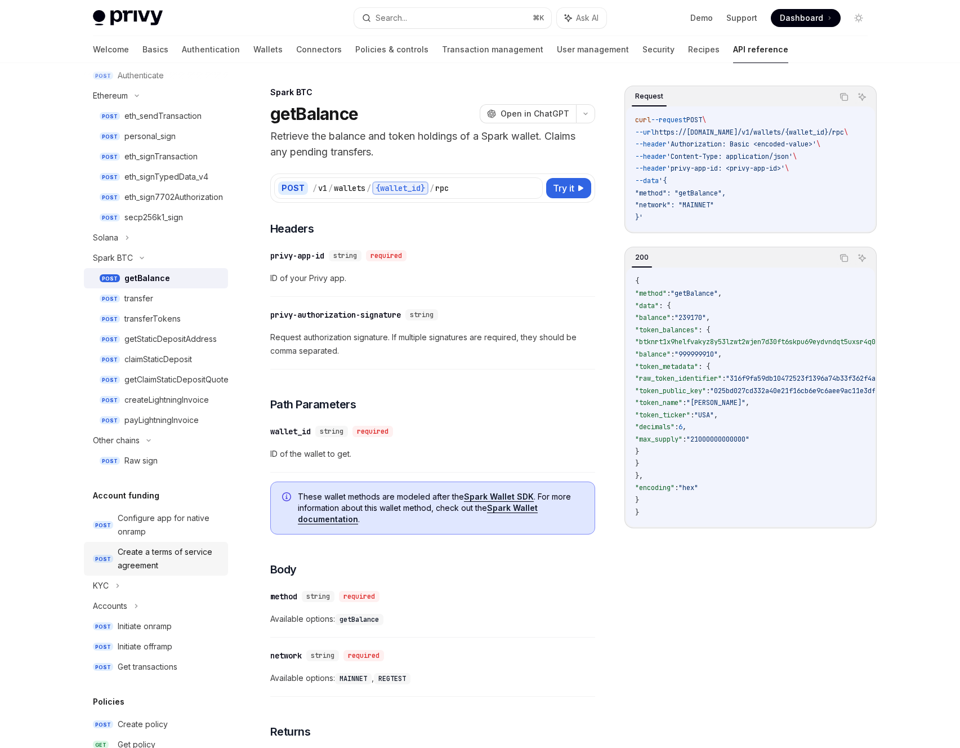
scroll to position [296, 0]
click at [169, 461] on div "Raw sign" at bounding box center [172, 460] width 97 height 14
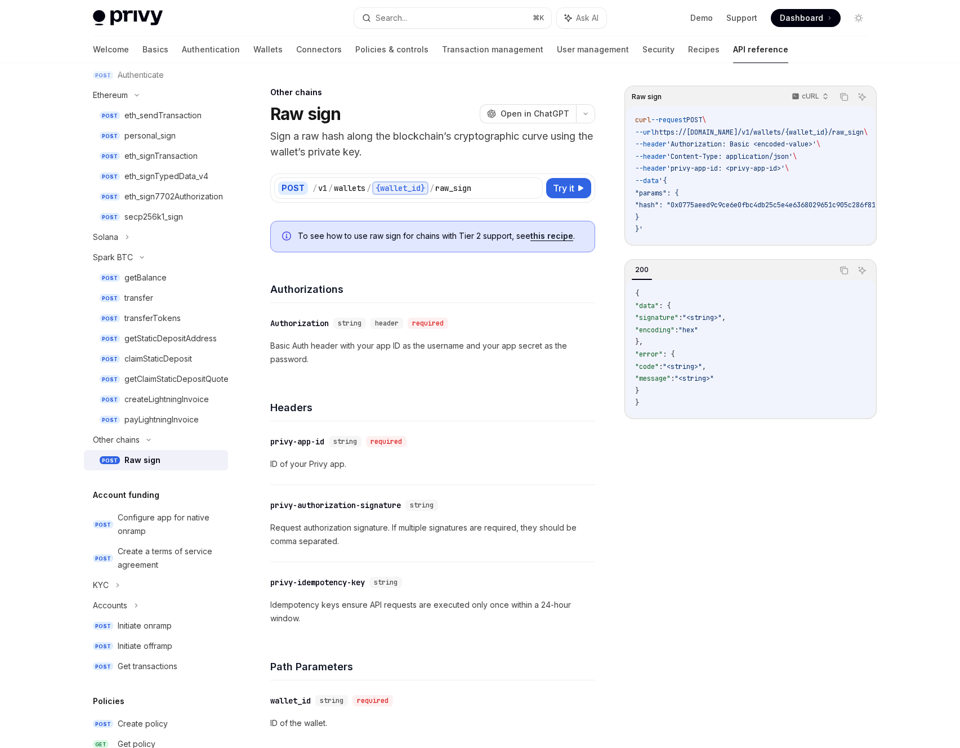
type textarea "*"
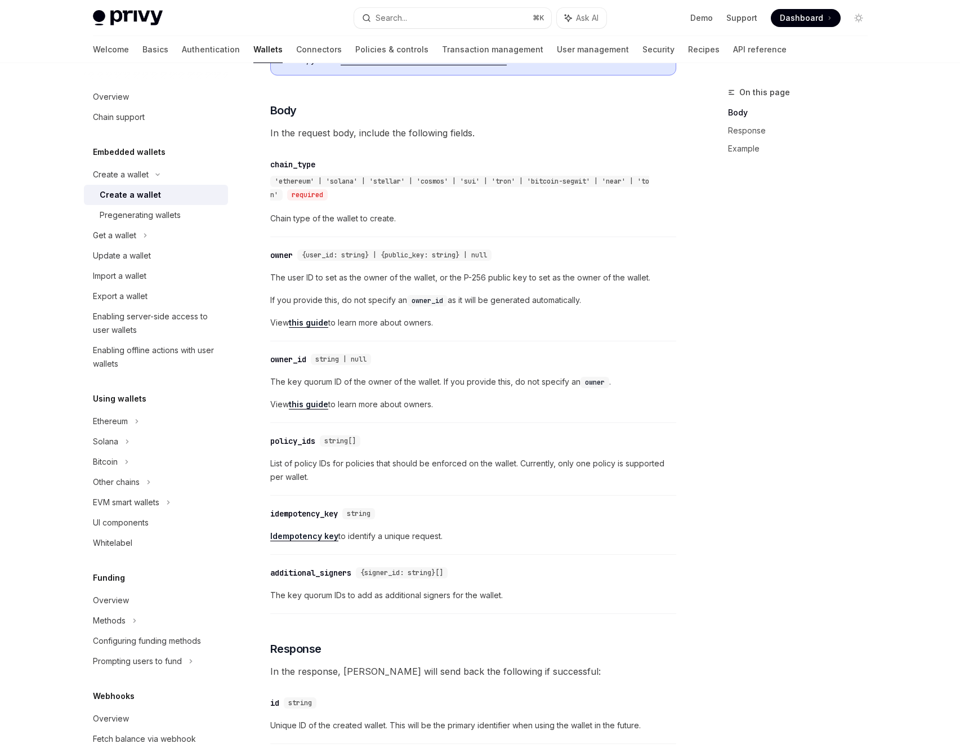
scroll to position [400, 0]
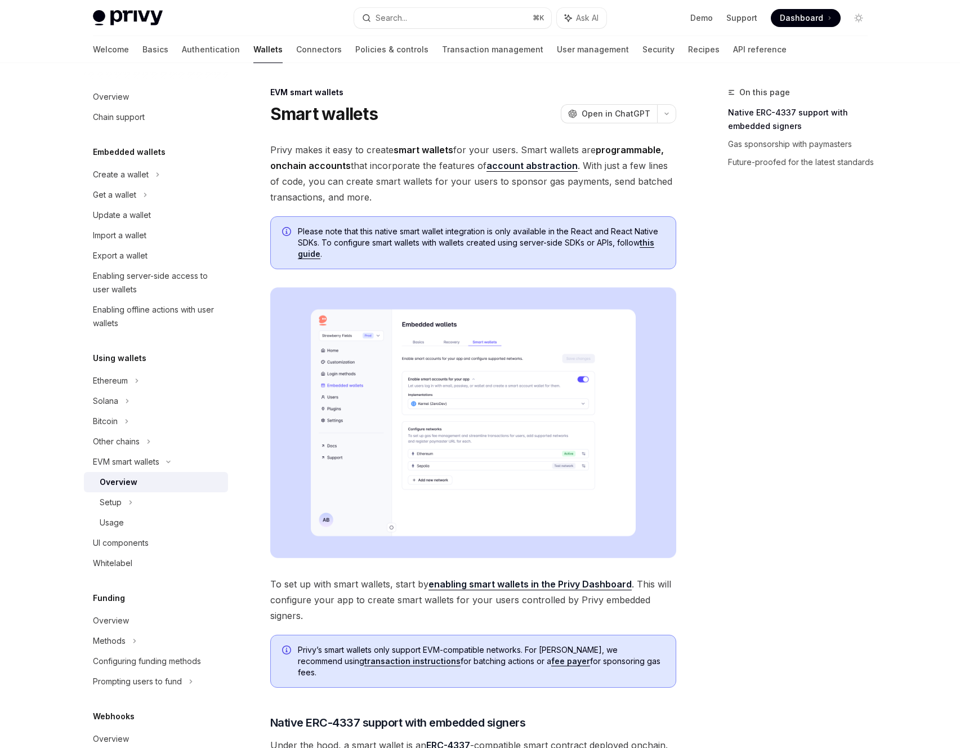
click at [596, 386] on img at bounding box center [473, 422] width 406 height 271
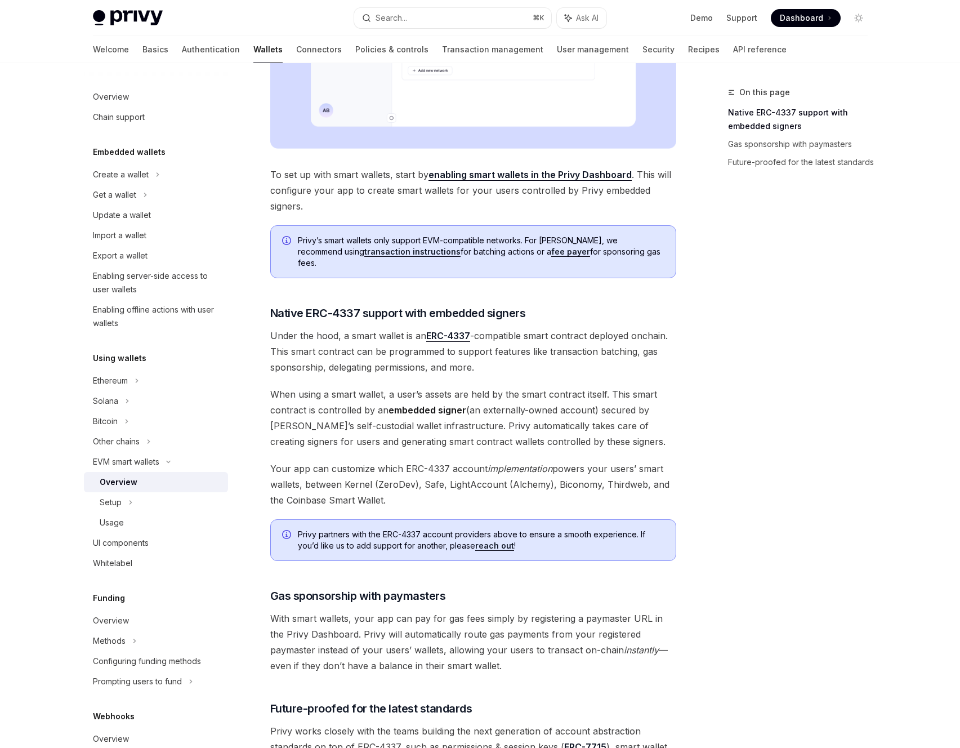
scroll to position [59, 0]
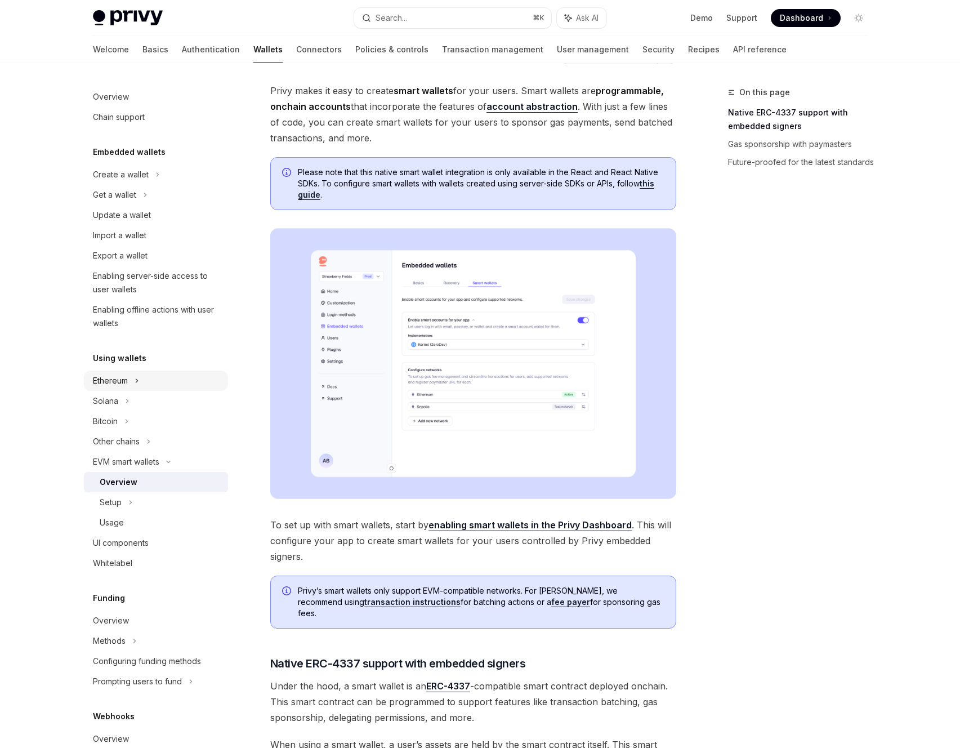
click at [138, 185] on div "Ethereum" at bounding box center [156, 174] width 144 height 20
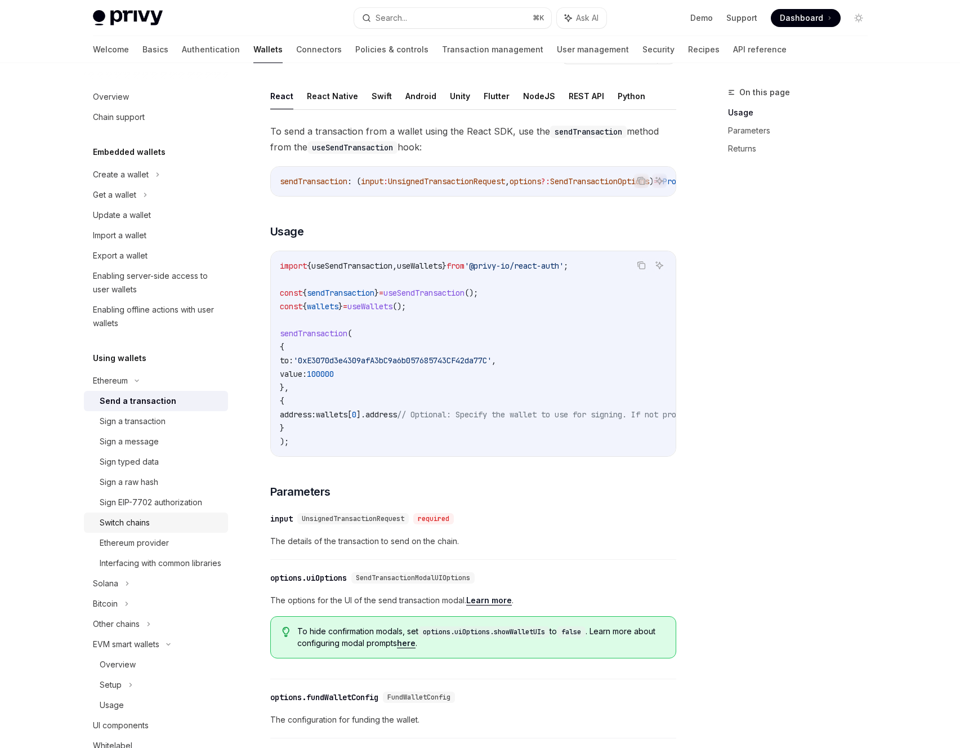
click at [162, 524] on div "Switch chains" at bounding box center [161, 523] width 122 height 14
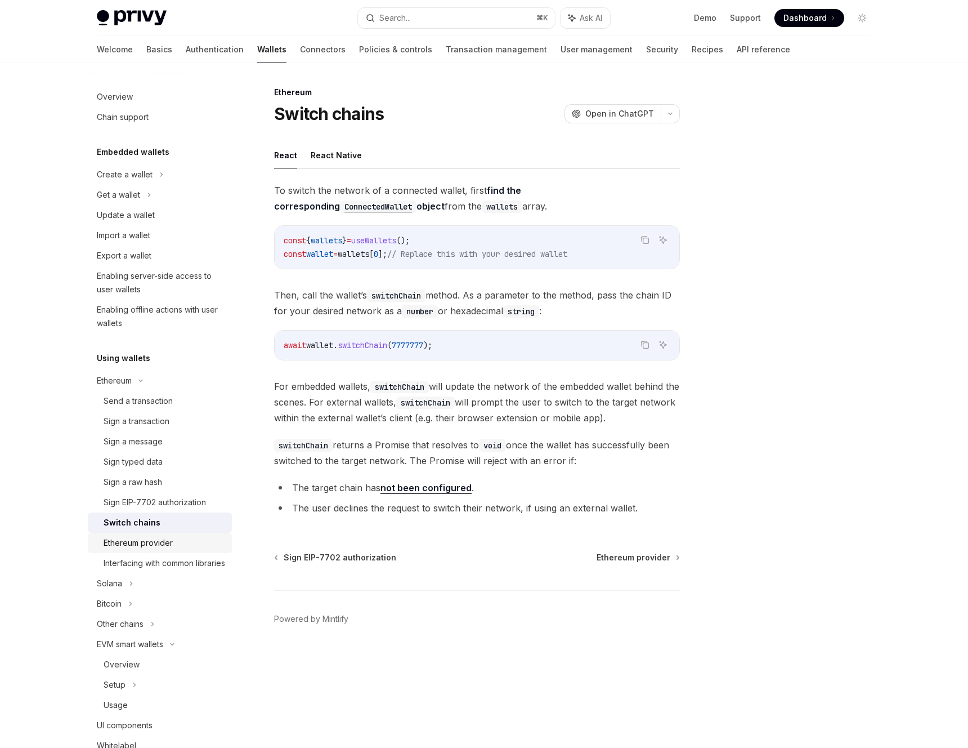
click at [172, 540] on div "Ethereum provider" at bounding box center [138, 543] width 69 height 14
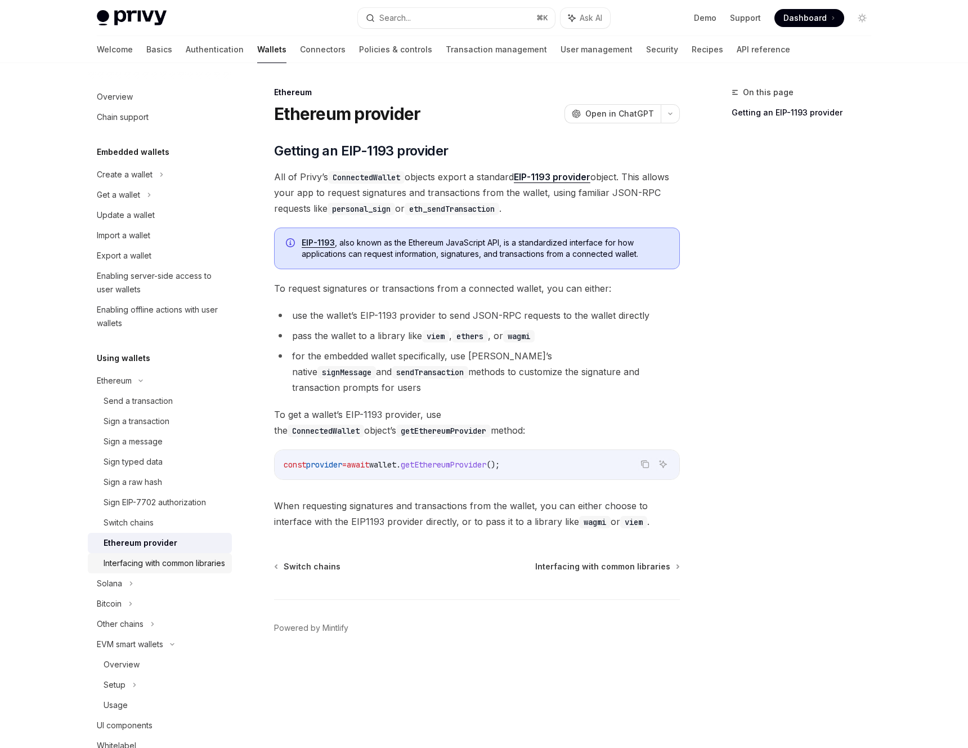
click at [170, 564] on div "Interfacing with common libraries" at bounding box center [165, 563] width 122 height 14
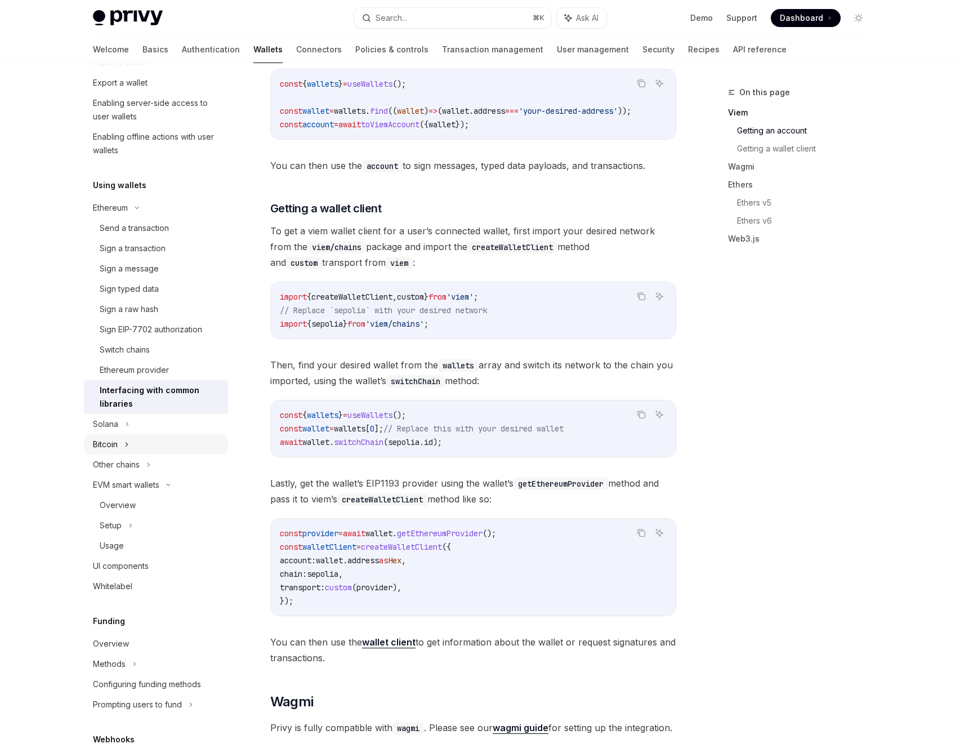
scroll to position [173, 0]
click at [149, 507] on div "Overview" at bounding box center [161, 505] width 122 height 14
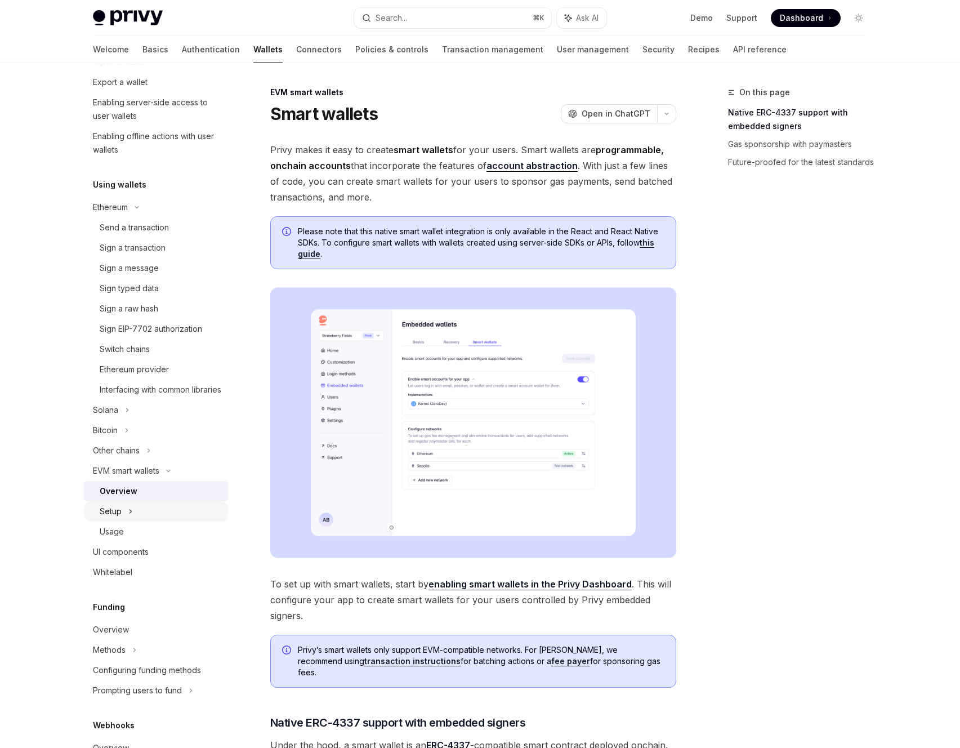
click at [138, 519] on div "Setup" at bounding box center [156, 511] width 144 height 20
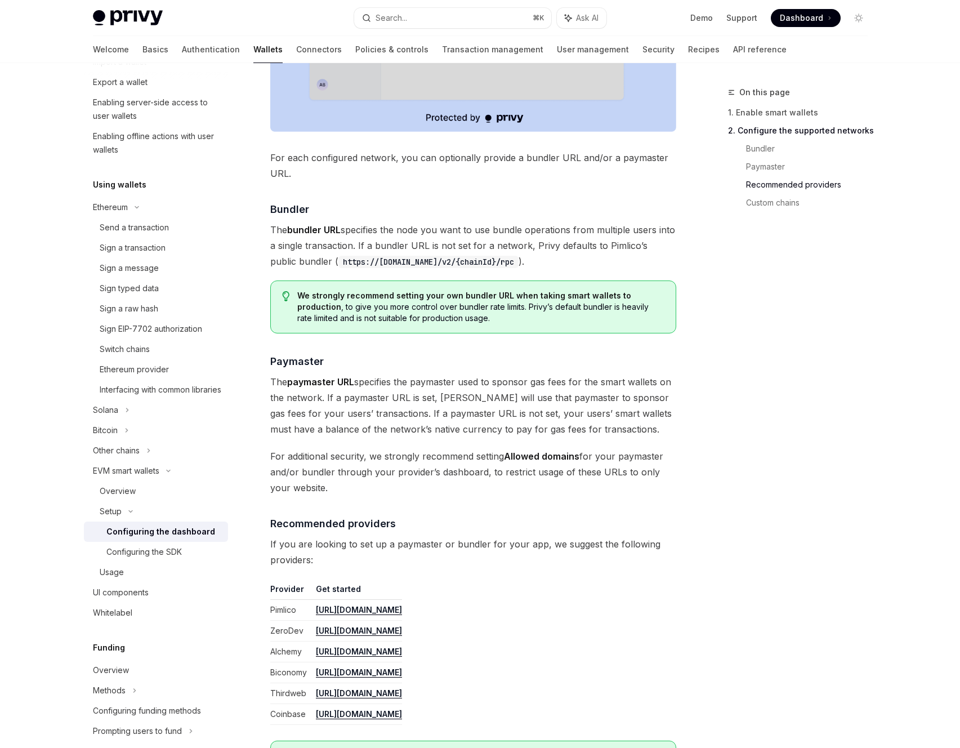
scroll to position [1006, 0]
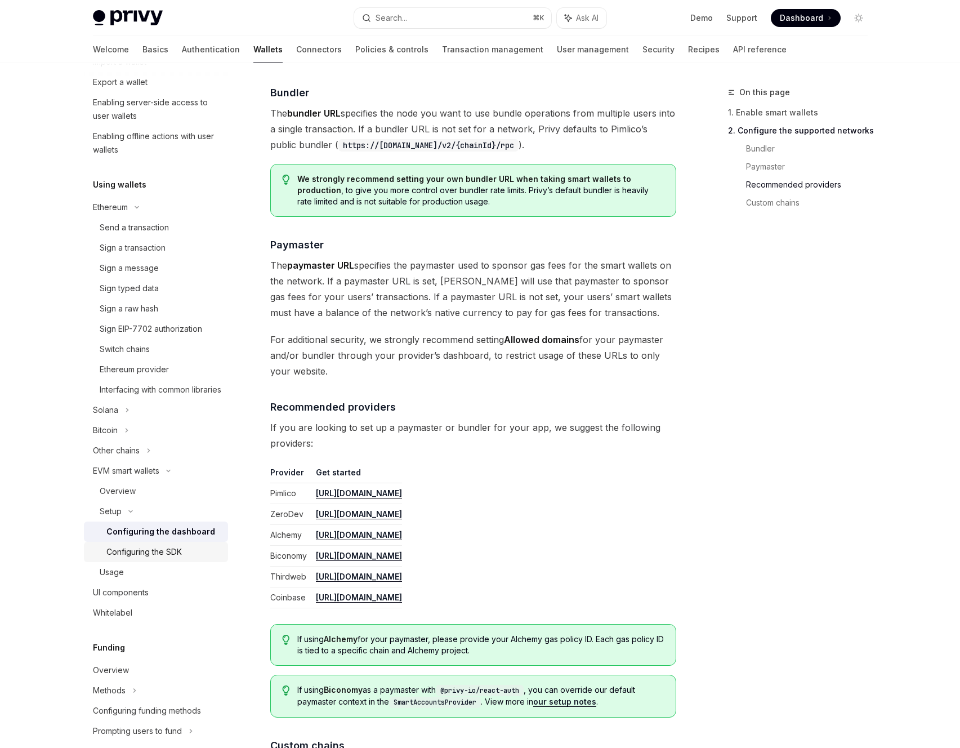
click at [171, 559] on div "Configuring the SDK" at bounding box center [143, 552] width 75 height 14
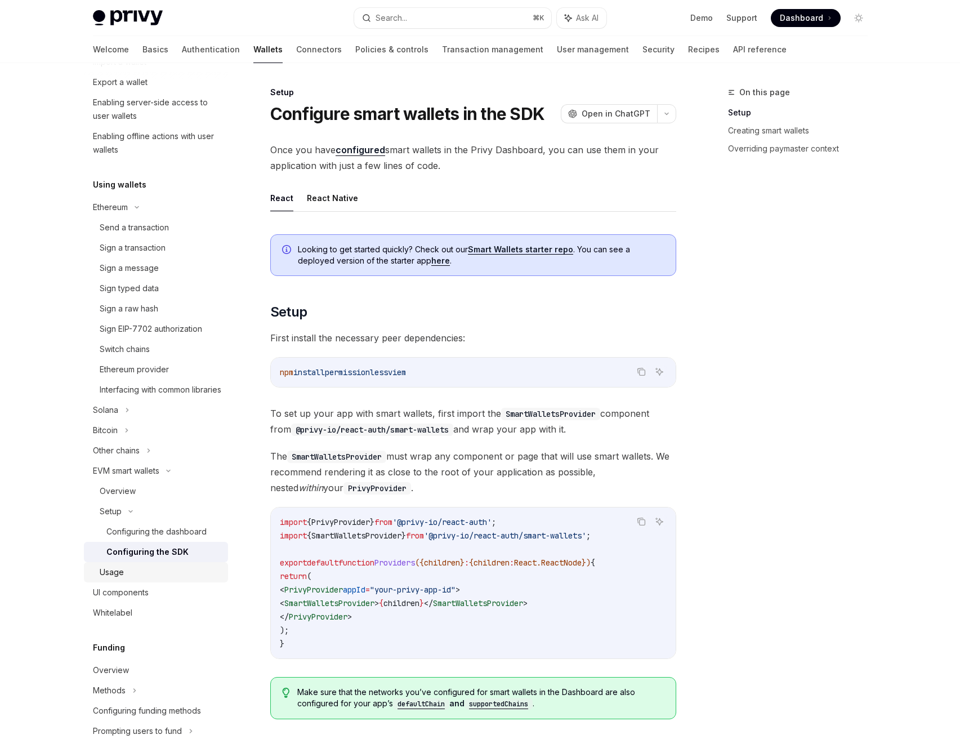
click at [155, 575] on link "Usage" at bounding box center [156, 572] width 144 height 20
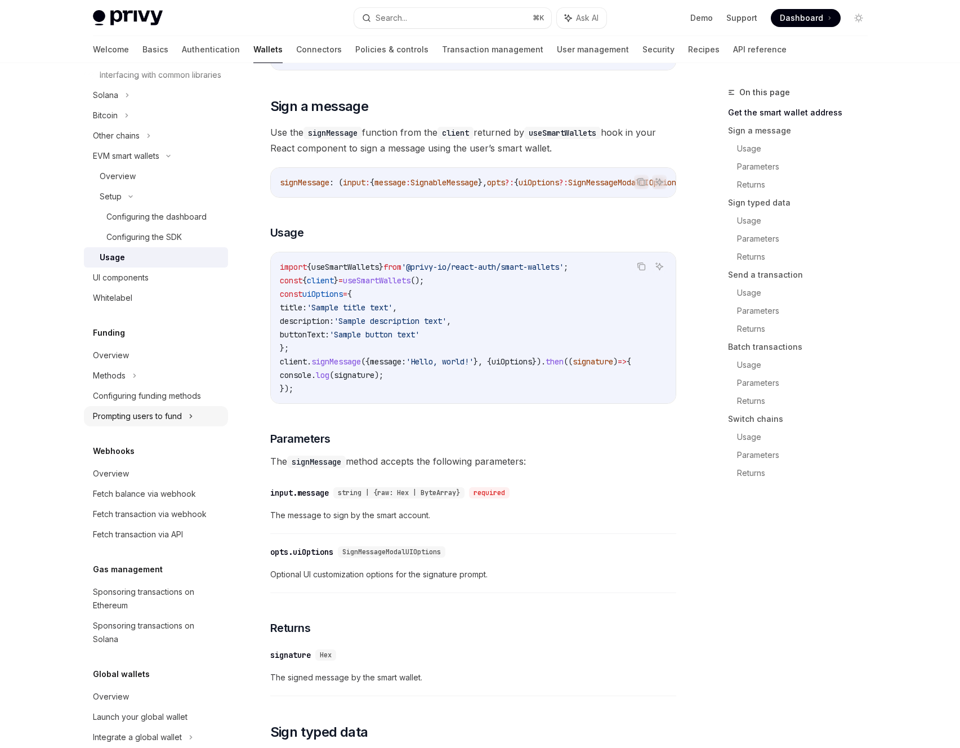
scroll to position [502, 0]
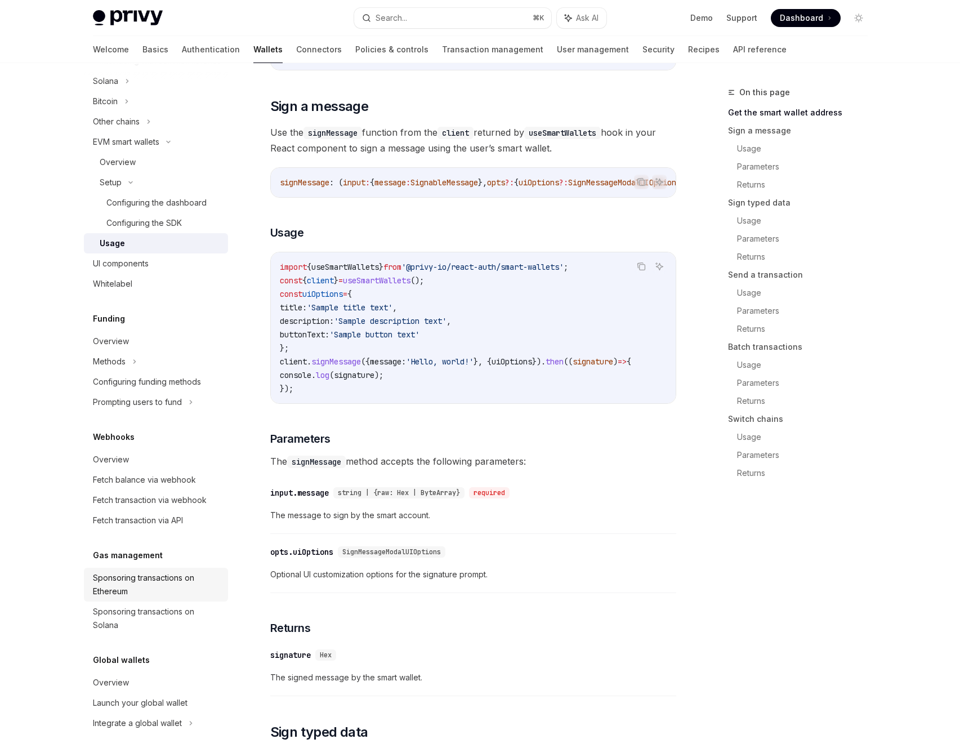
click at [148, 589] on div "Sponsoring transactions on Ethereum" at bounding box center [157, 584] width 128 height 27
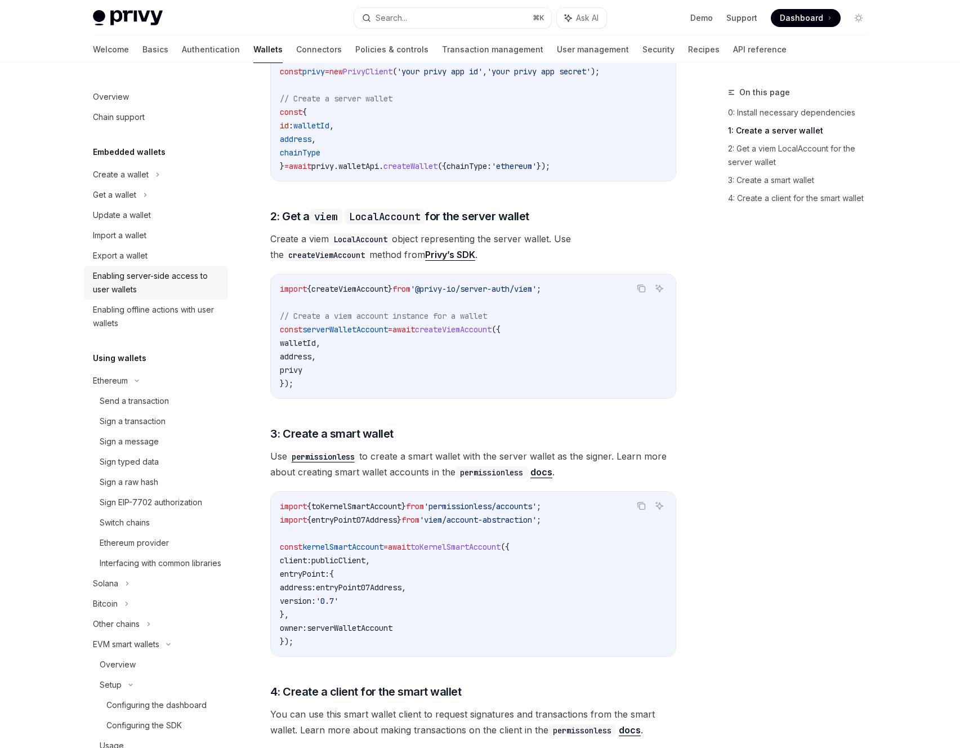
click at [124, 282] on div "Enabling server-side access to user wallets" at bounding box center [157, 282] width 128 height 27
type textarea "*"
